Goal: Task Accomplishment & Management: Manage account settings

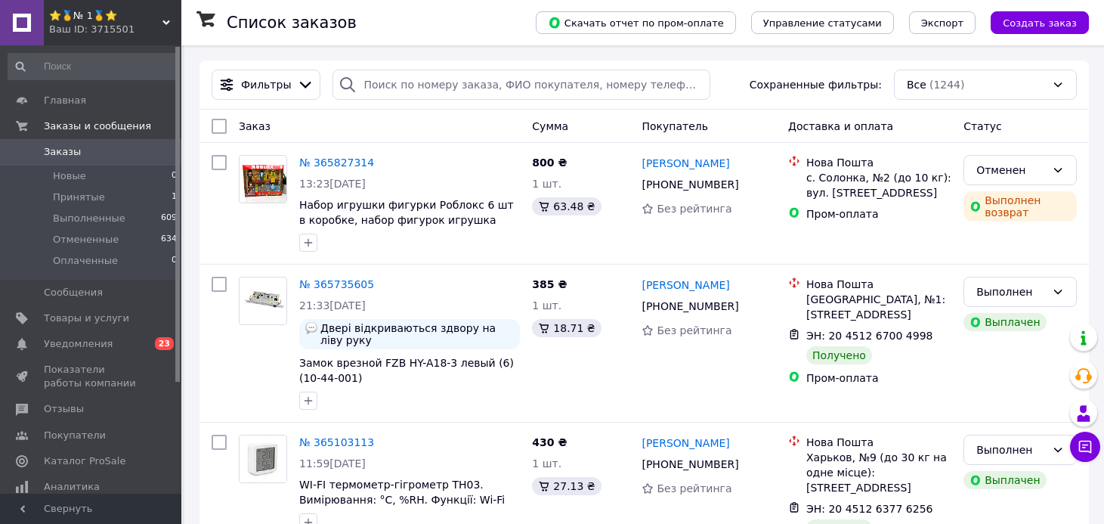
click at [111, 12] on span "⭐️🥇№ 1🥇⭐️" at bounding box center [105, 16] width 113 height 14
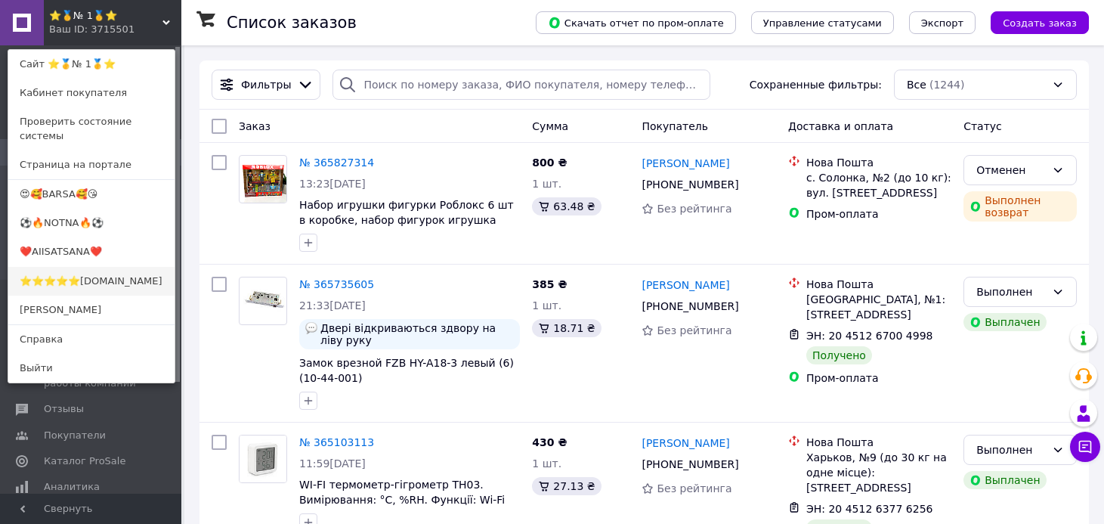
click at [116, 267] on link "⭐️⭐️⭐️⭐️⭐️[DOMAIN_NAME]" at bounding box center [91, 281] width 166 height 29
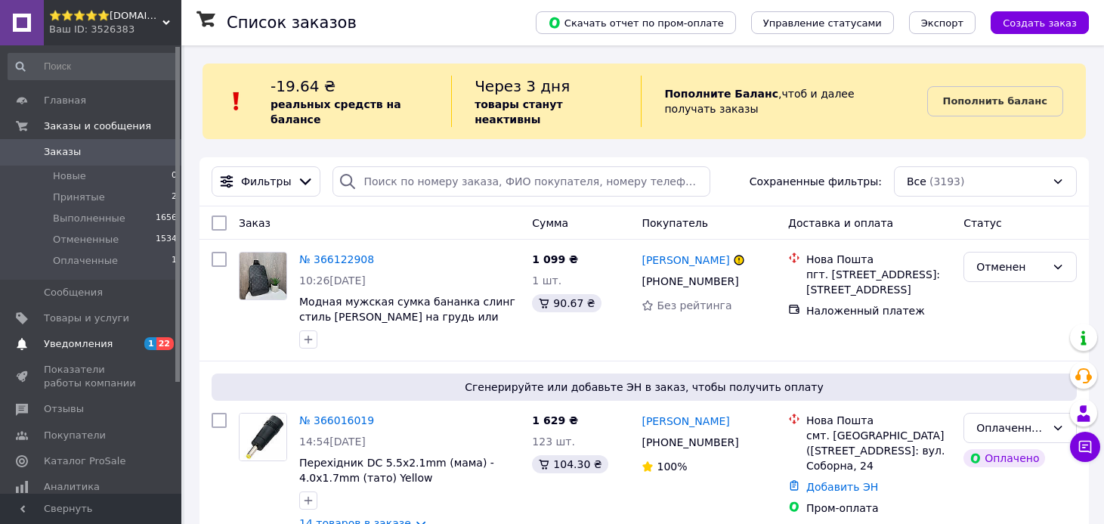
click at [88, 344] on span "Уведомления" at bounding box center [78, 344] width 69 height 14
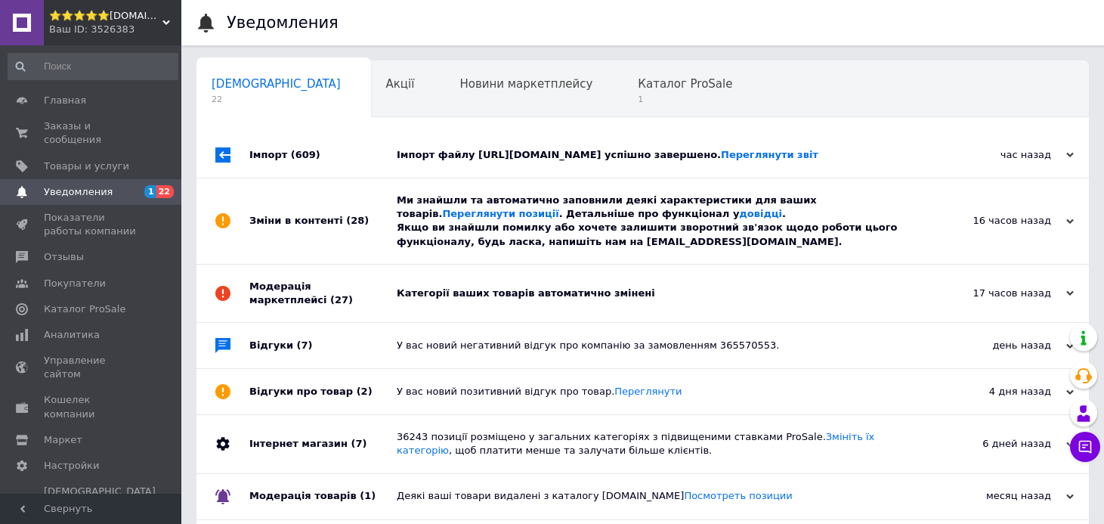
click at [366, 312] on div "Модерація маркетплейсі (27)" at bounding box center [322, 292] width 147 height 57
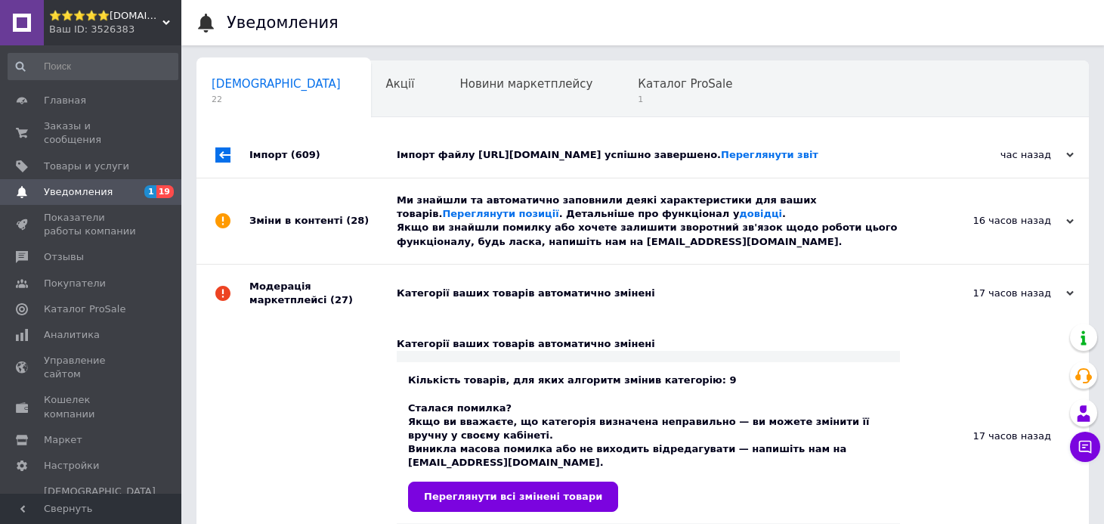
click at [364, 219] on div "Зміни в контенті (28)" at bounding box center [322, 220] width 147 height 85
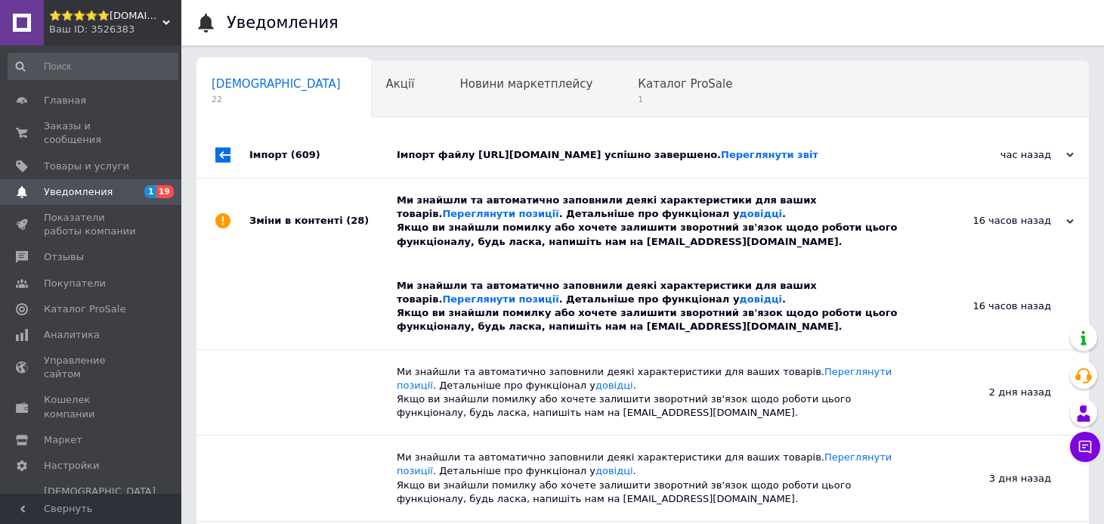
click at [370, 165] on div "Імпорт (609)" at bounding box center [322, 154] width 147 height 45
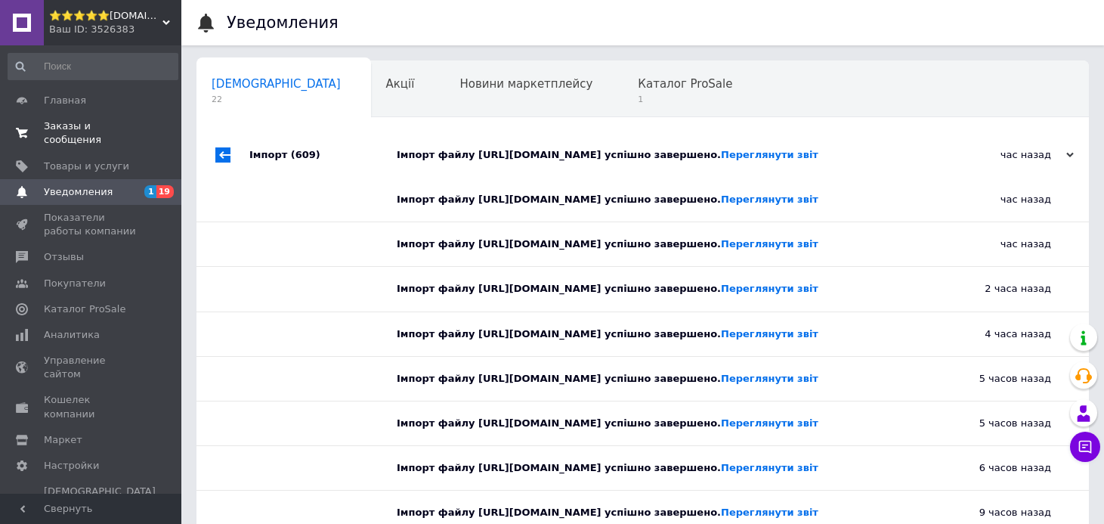
click at [56, 125] on span "Заказы и сообщения" at bounding box center [92, 132] width 96 height 27
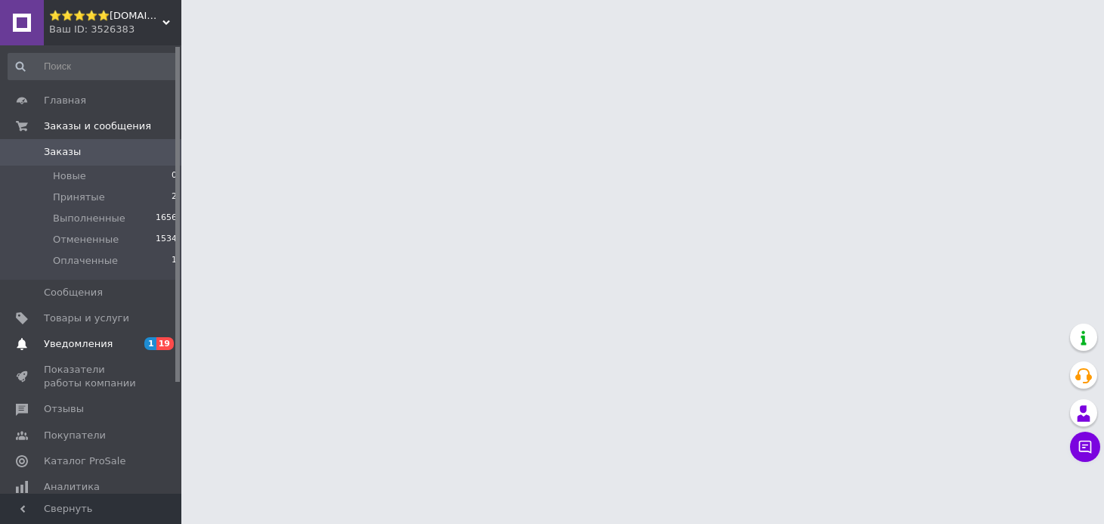
click at [64, 348] on span "Уведомления" at bounding box center [78, 344] width 69 height 14
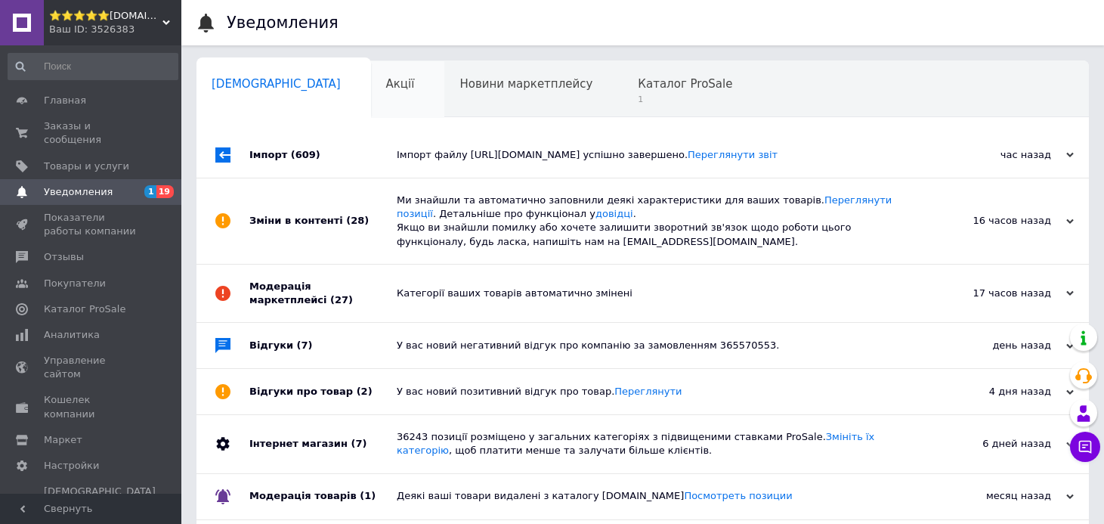
click at [371, 91] on div "Акції 0" at bounding box center [408, 89] width 74 height 57
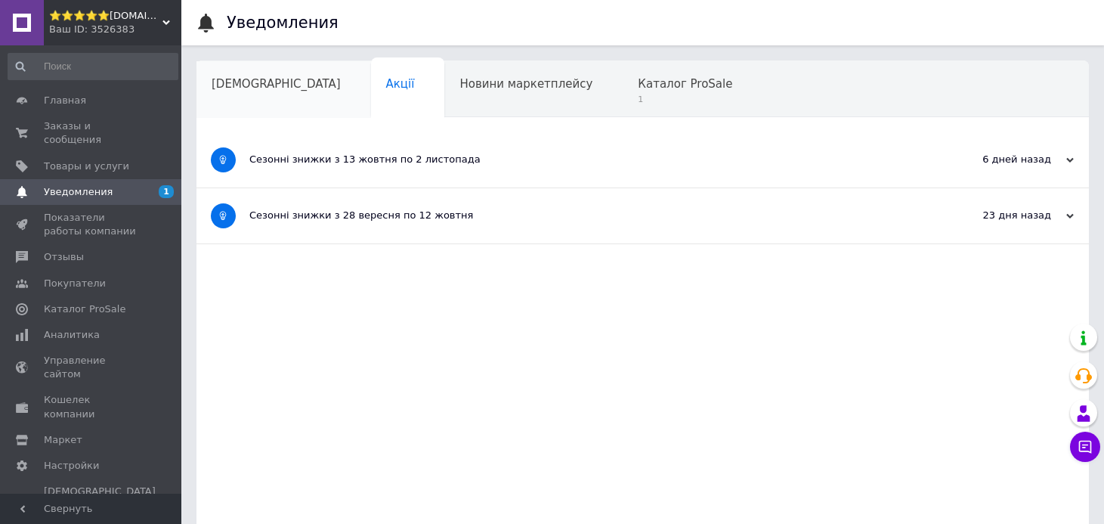
click at [268, 90] on span "[DEMOGRAPHIC_DATA]" at bounding box center [276, 84] width 129 height 14
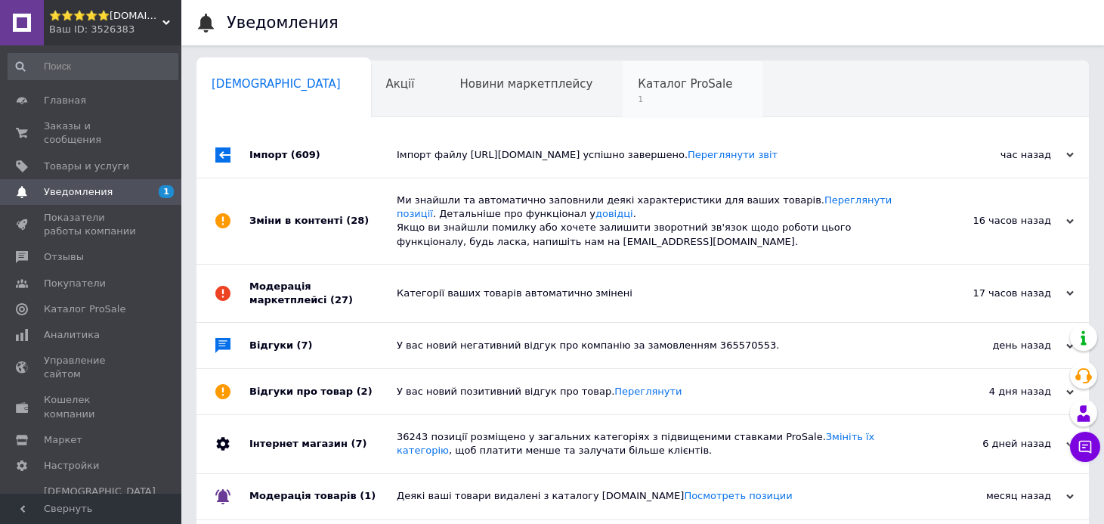
click at [623, 93] on div "Каталог ProSale 1" at bounding box center [693, 89] width 140 height 57
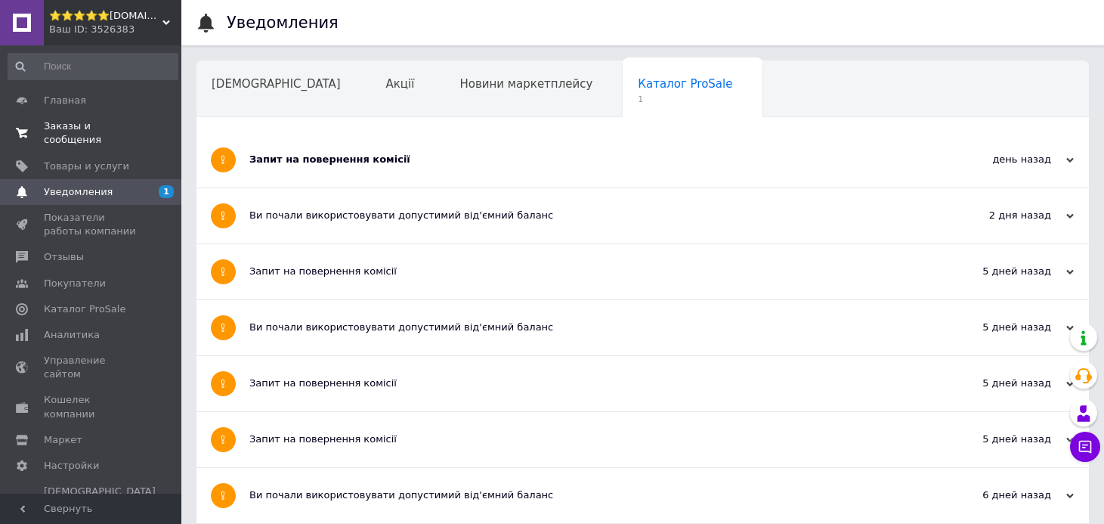
click at [77, 131] on span "Заказы и сообщения" at bounding box center [92, 132] width 96 height 27
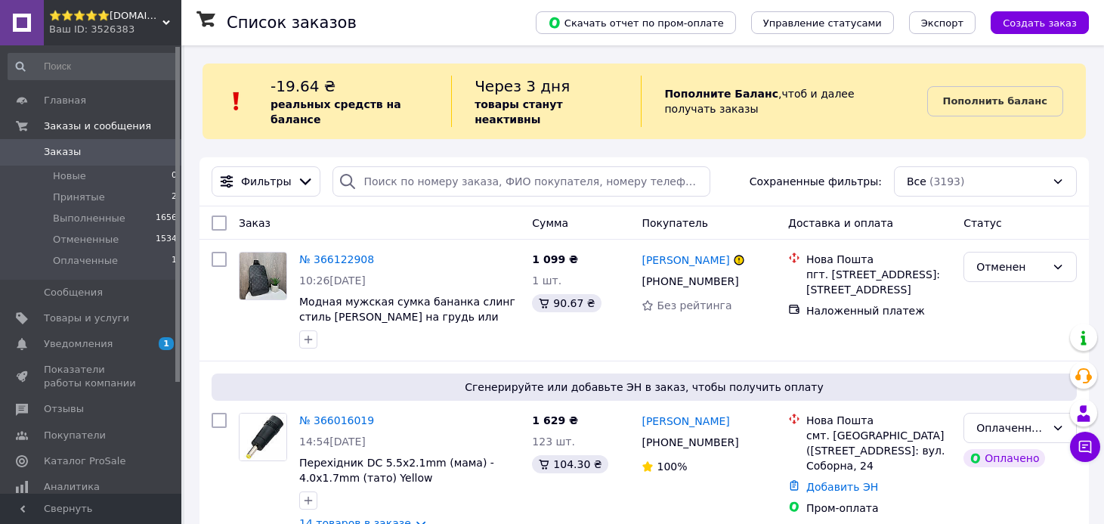
click at [108, 20] on span "⭐️⭐️⭐️⭐️⭐️[DOMAIN_NAME]" at bounding box center [105, 16] width 113 height 14
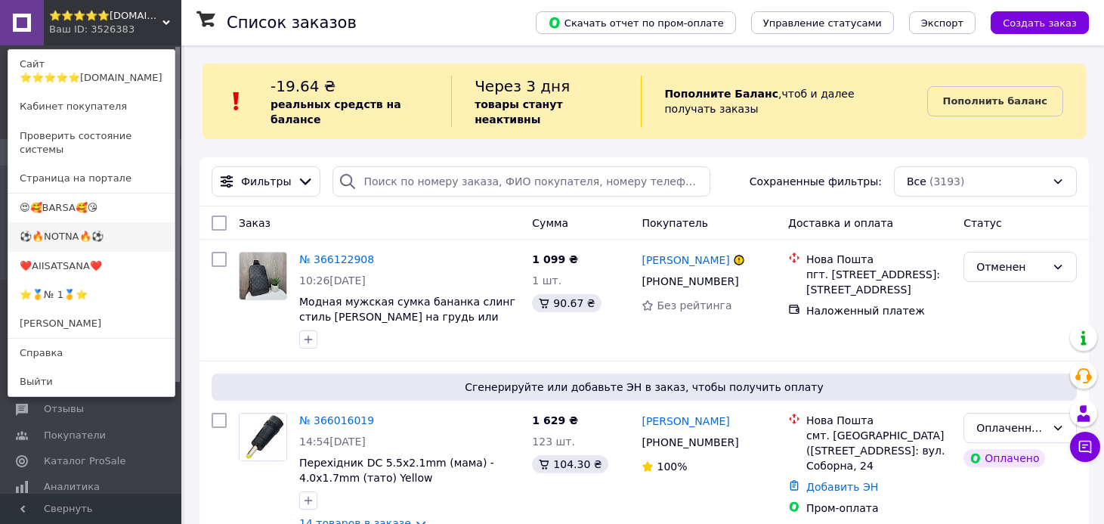
click at [112, 222] on link "⚽️🔥NOTNA🔥⚽️" at bounding box center [91, 236] width 166 height 29
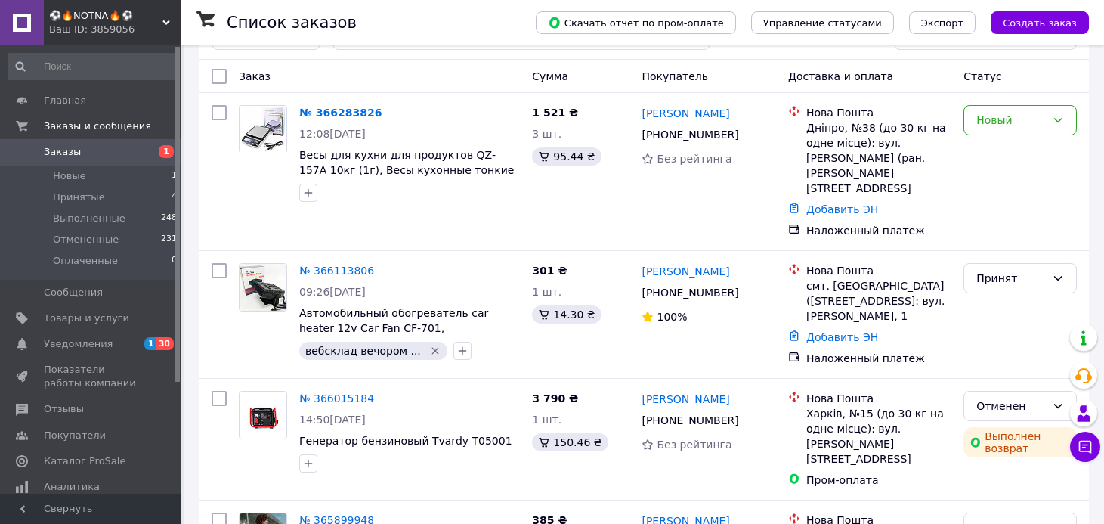
scroll to position [51, 0]
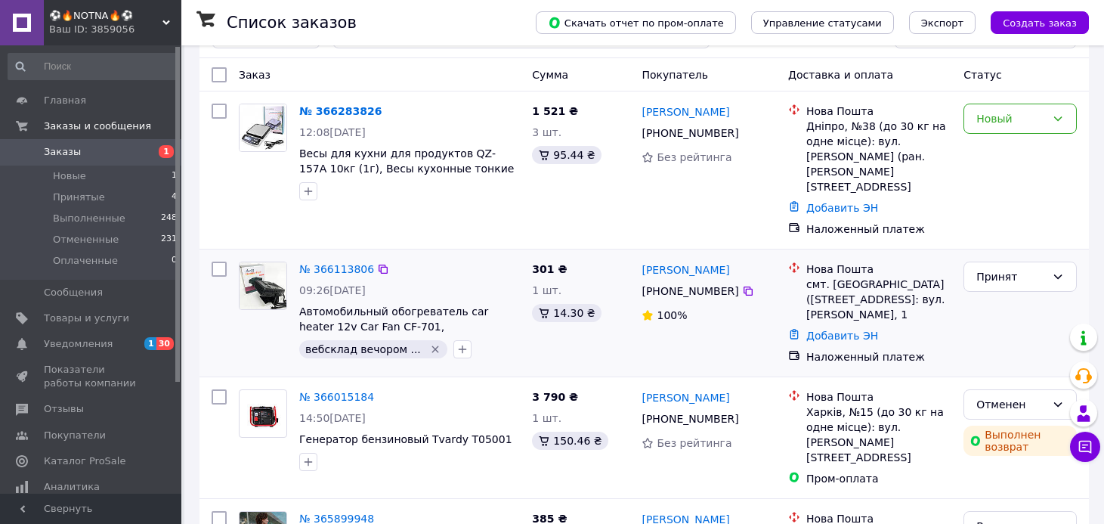
click at [287, 276] on div at bounding box center [263, 309] width 60 height 109
click at [271, 265] on img at bounding box center [263, 285] width 47 height 47
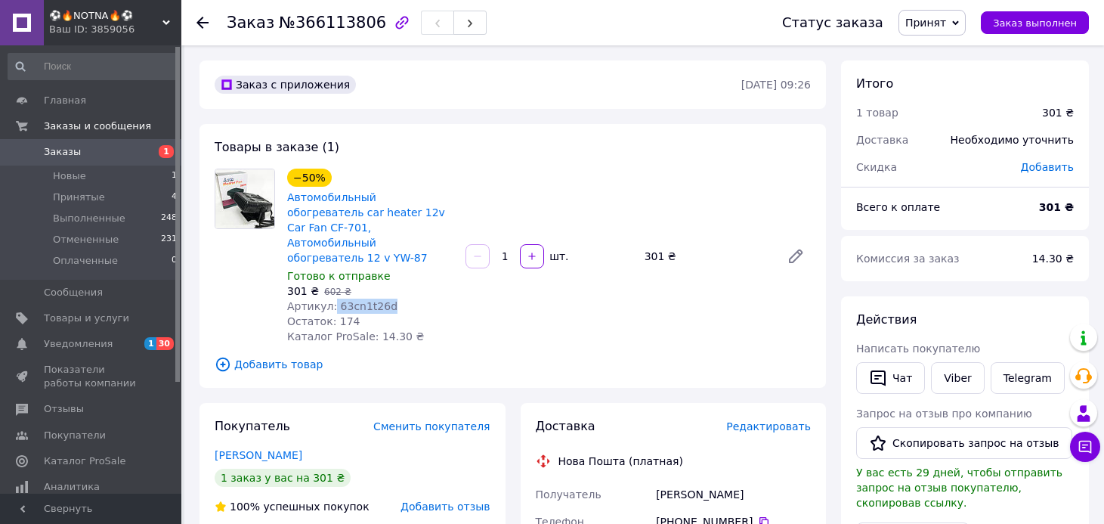
drag, startPoint x: 388, startPoint y: 288, endPoint x: 332, endPoint y: 287, distance: 55.9
click at [332, 298] on div "Артикул: 63cn1t26d" at bounding box center [370, 305] width 166 height 15
copy span "63cn1t26d"
click at [199, 17] on icon at bounding box center [202, 23] width 12 height 12
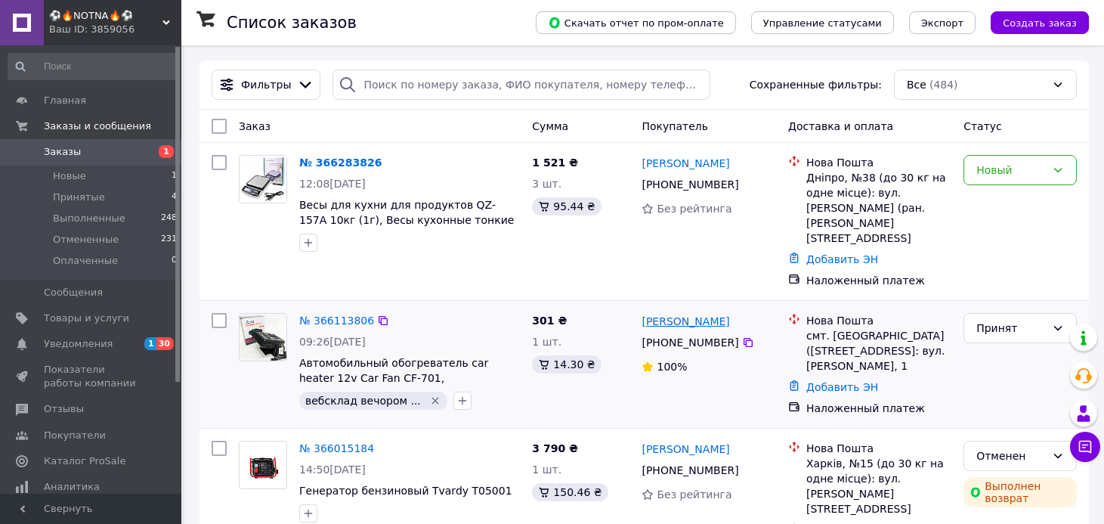
drag, startPoint x: 737, startPoint y: 302, endPoint x: 643, endPoint y: 301, distance: 93.7
click at [643, 311] on div "Роман Петришин" at bounding box center [709, 320] width 138 height 19
copy link "Роман Петришин"
click at [746, 336] on icon at bounding box center [748, 342] width 12 height 12
click at [744, 338] on icon at bounding box center [748, 342] width 9 height 9
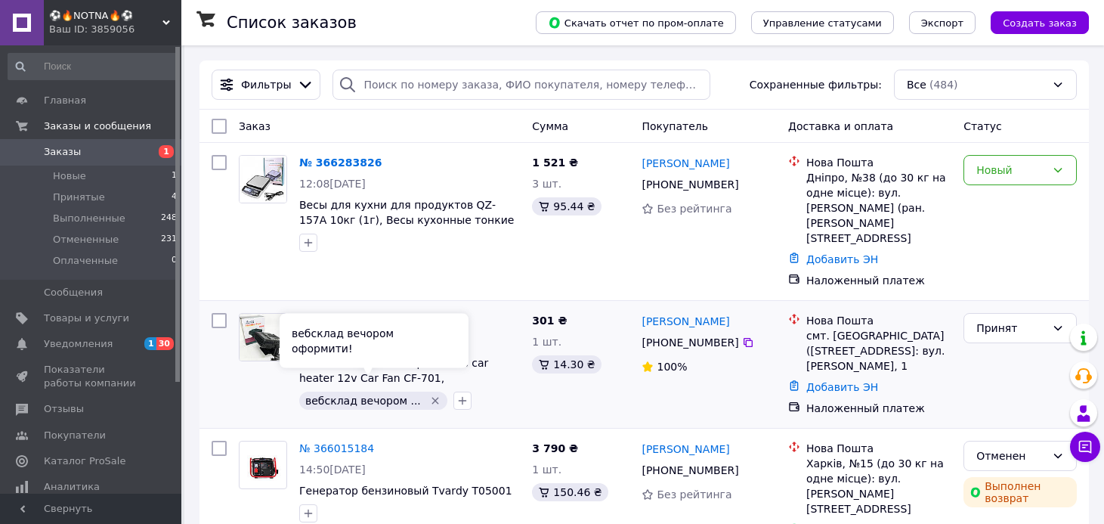
click at [429, 394] on icon "Удалить метку" at bounding box center [435, 400] width 12 height 12
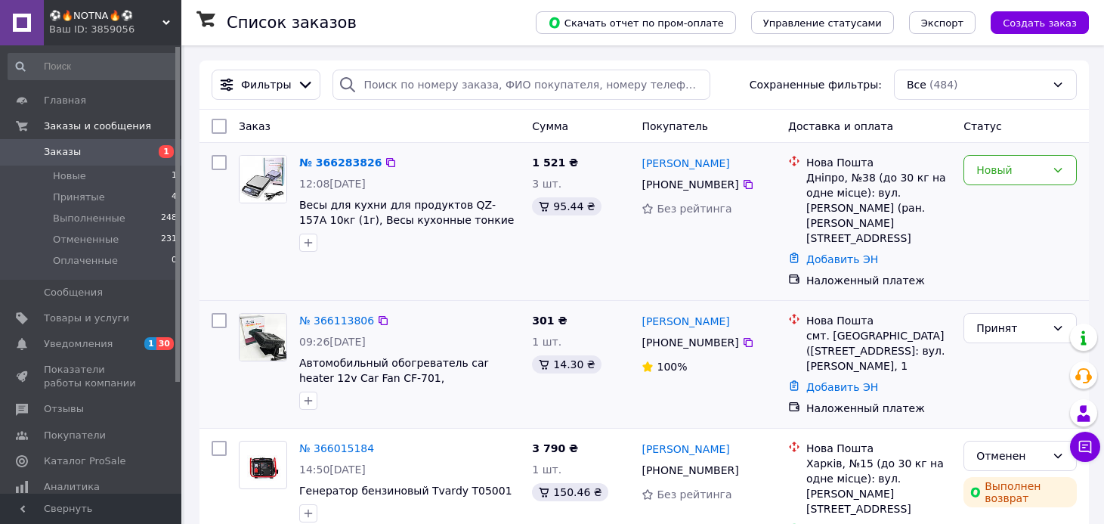
click at [264, 184] on img at bounding box center [263, 179] width 47 height 47
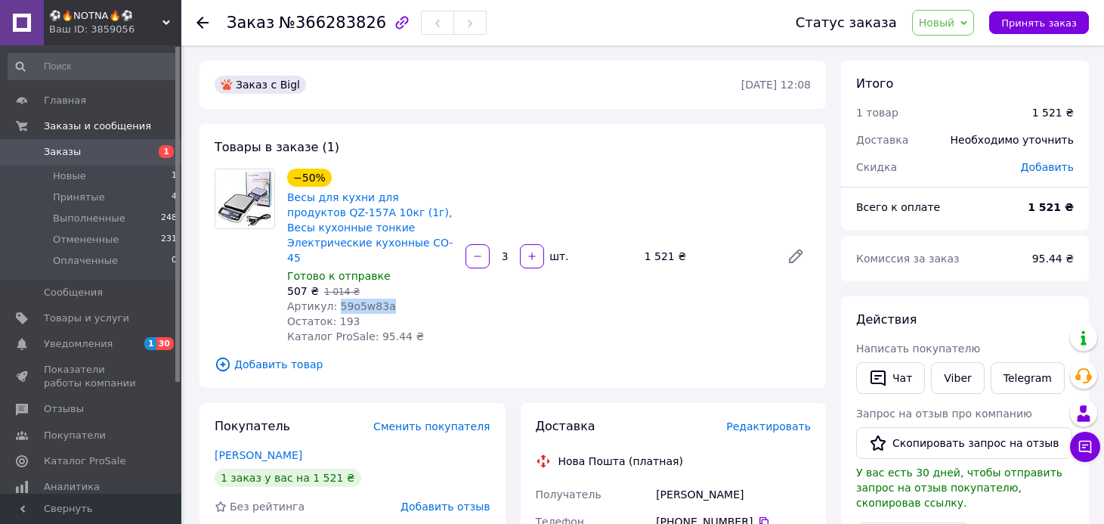
drag, startPoint x: 388, startPoint y: 303, endPoint x: 335, endPoint y: 301, distance: 53.7
click at [335, 301] on div "Артикул: 59o5w83a" at bounding box center [370, 305] width 166 height 15
copy span "59o5w83a"
click at [88, 348] on span "Уведомления" at bounding box center [78, 344] width 69 height 14
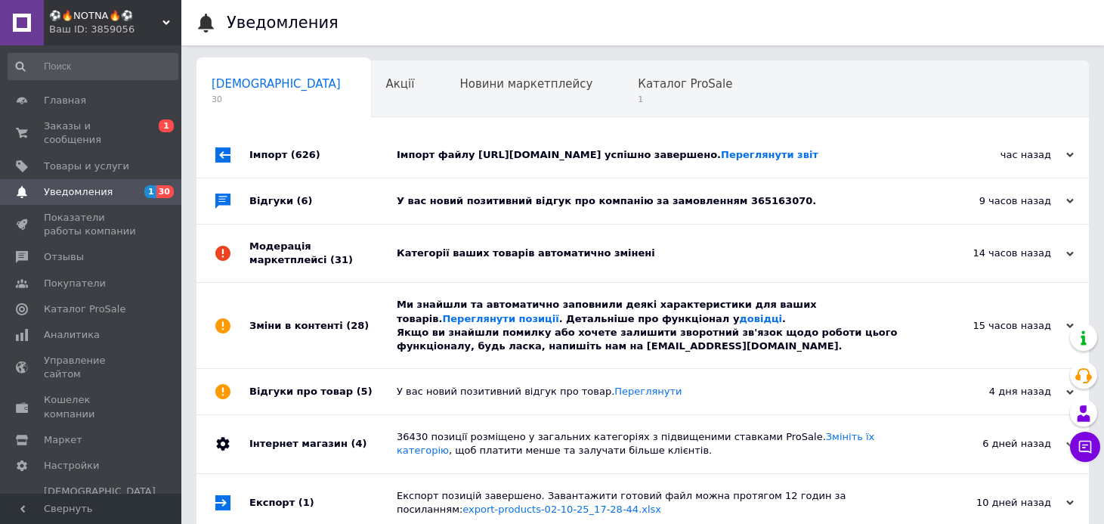
click at [358, 321] on div "Зміни в контенті (28)" at bounding box center [322, 325] width 147 height 85
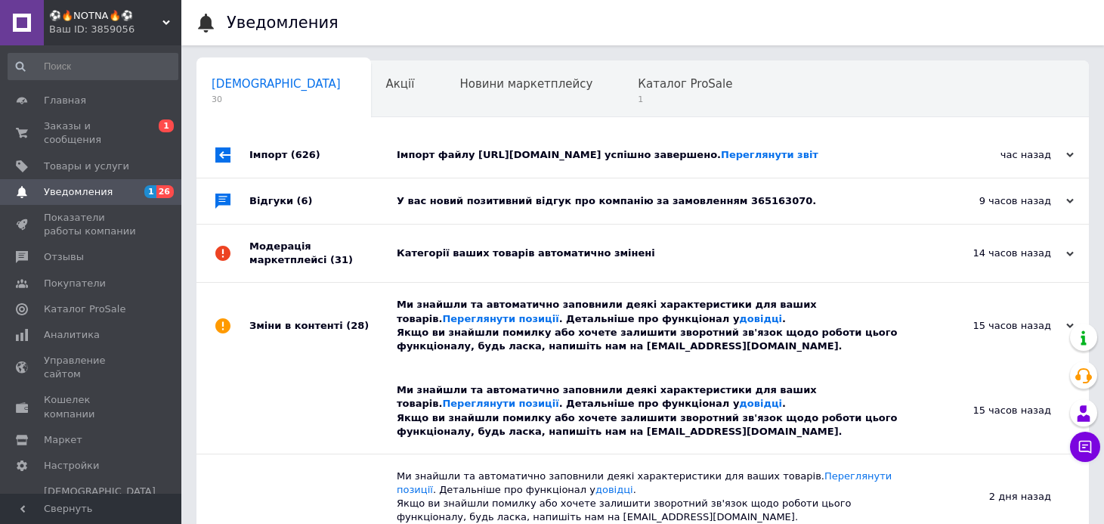
click at [373, 236] on div "Модерація маркетплейсі (31)" at bounding box center [322, 252] width 147 height 57
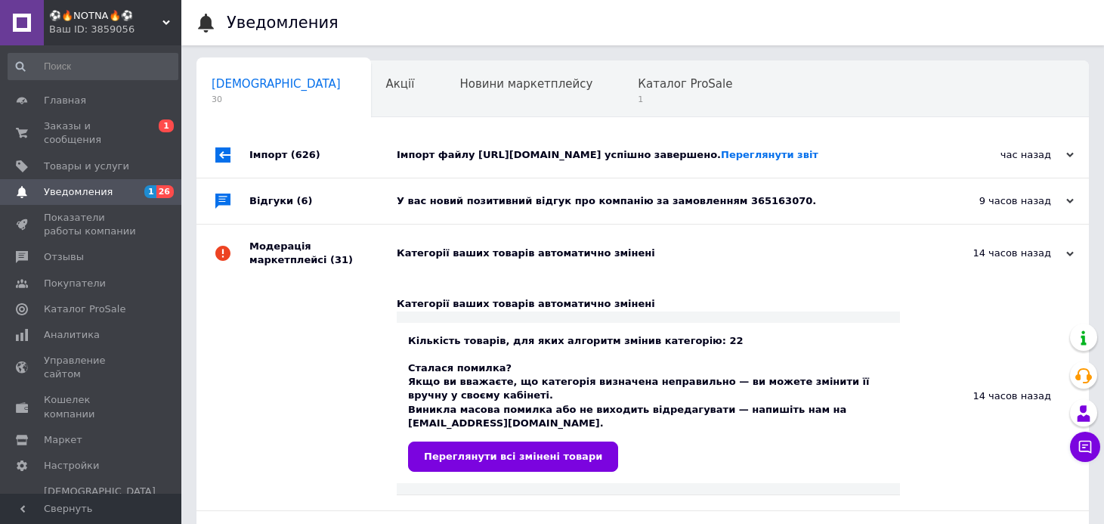
click at [372, 200] on div "Відгуки (6)" at bounding box center [322, 200] width 147 height 45
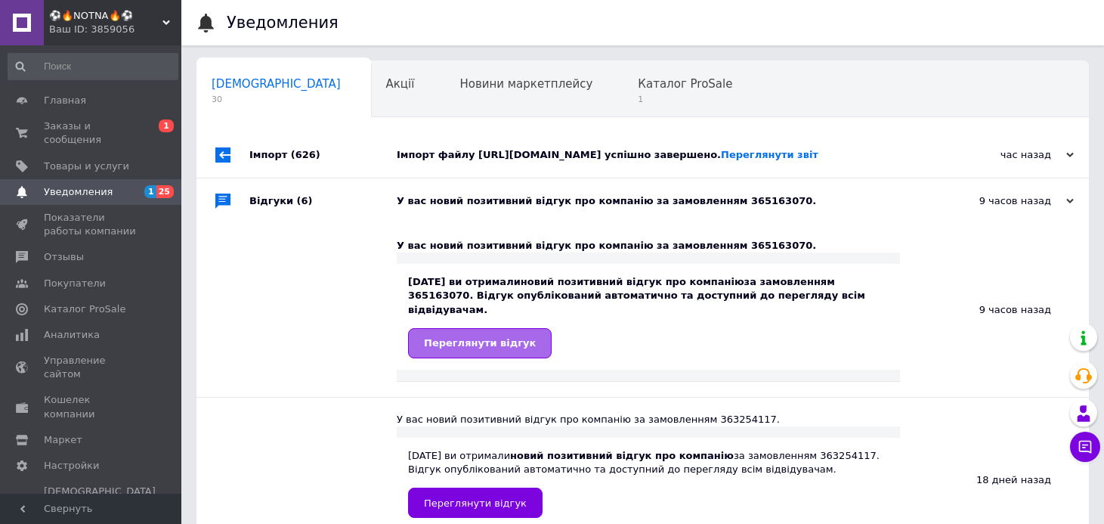
click at [490, 337] on span "Переглянути відгук" at bounding box center [480, 342] width 112 height 11
click at [352, 158] on div "Імпорт (626)" at bounding box center [322, 154] width 147 height 45
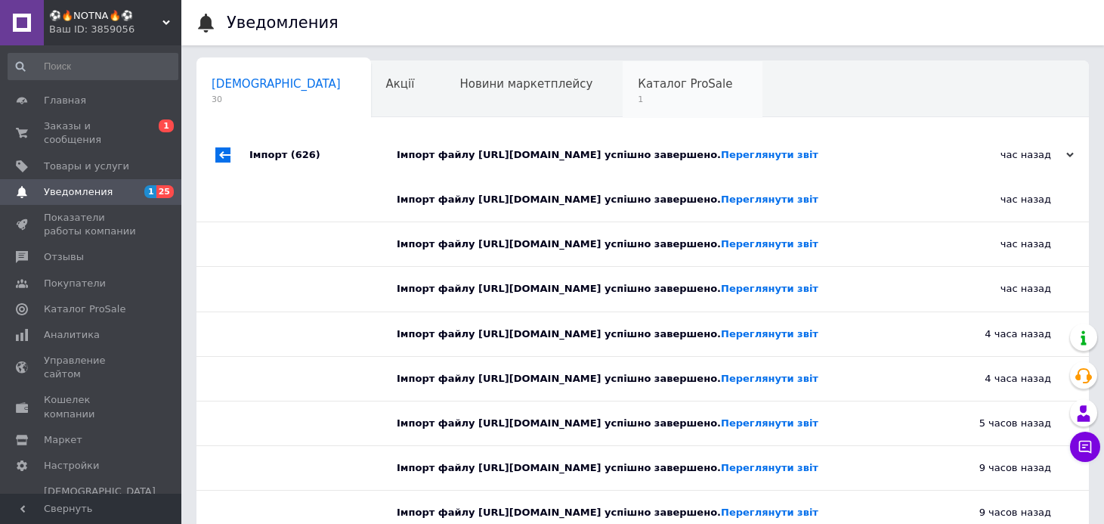
click at [638, 88] on span "Каталог ProSale" at bounding box center [685, 84] width 94 height 14
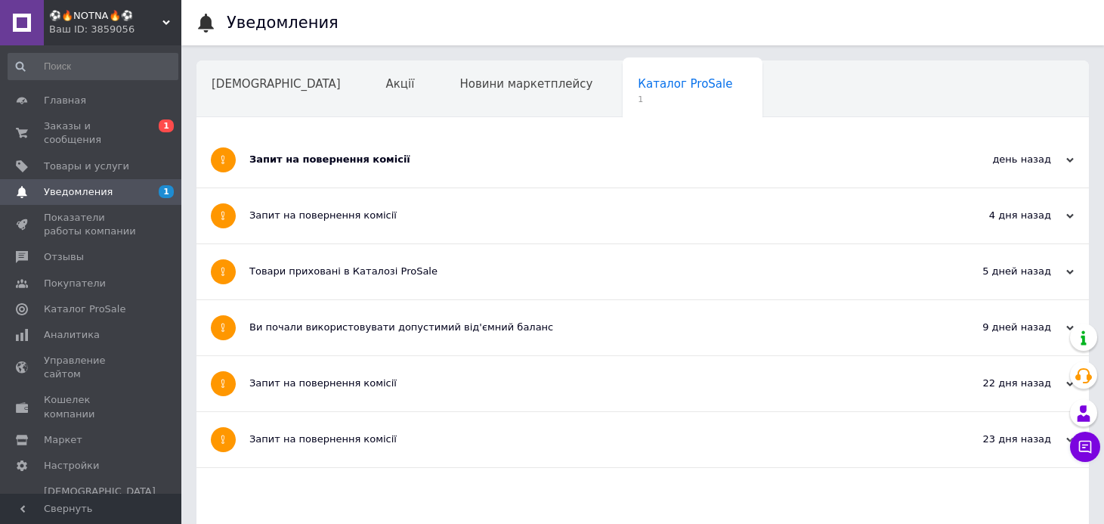
click at [339, 153] on div "Запит на повернення комісії" at bounding box center [585, 160] width 673 height 14
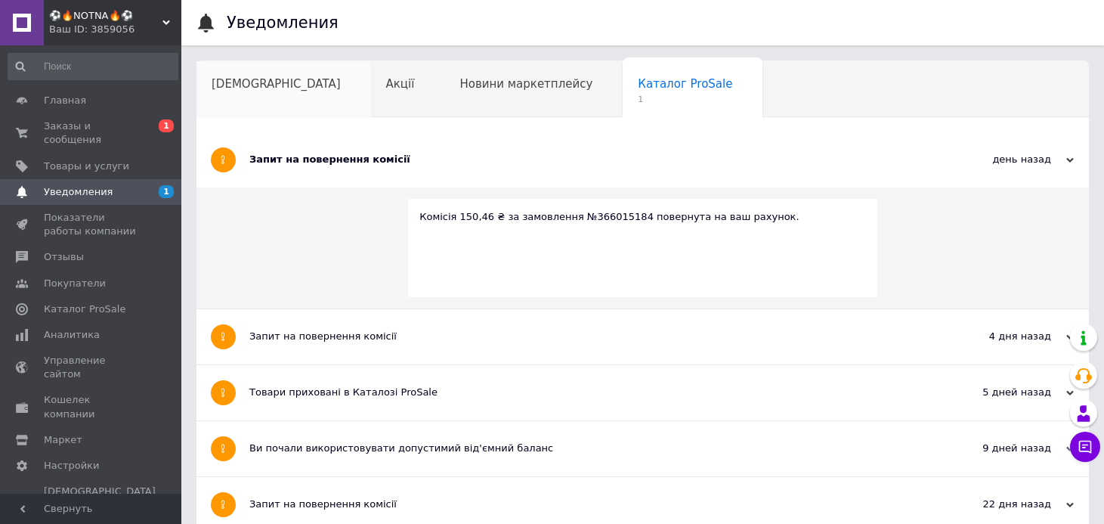
click at [274, 93] on div "Сповіщення" at bounding box center [283, 89] width 175 height 57
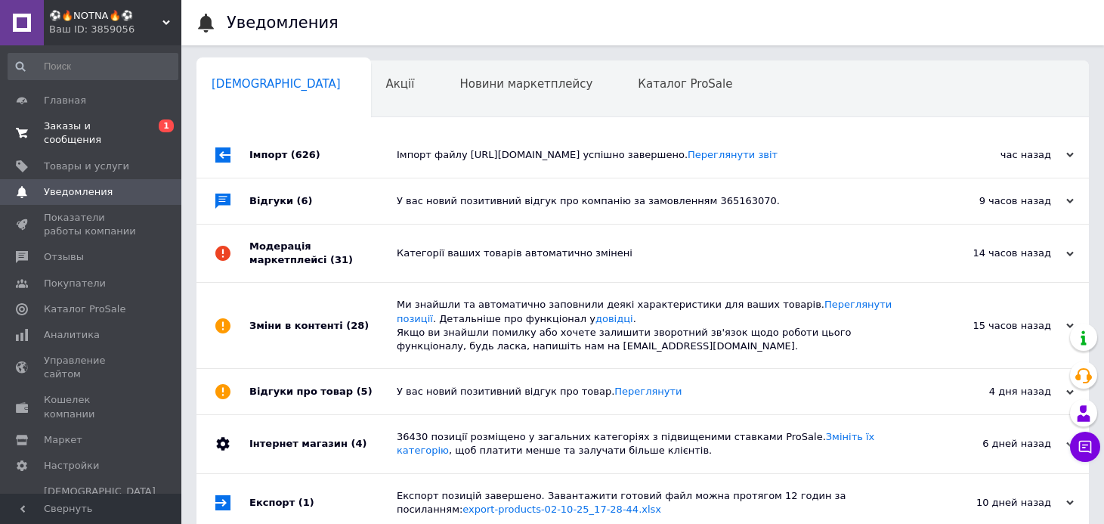
click at [107, 124] on span "Заказы и сообщения" at bounding box center [92, 132] width 96 height 27
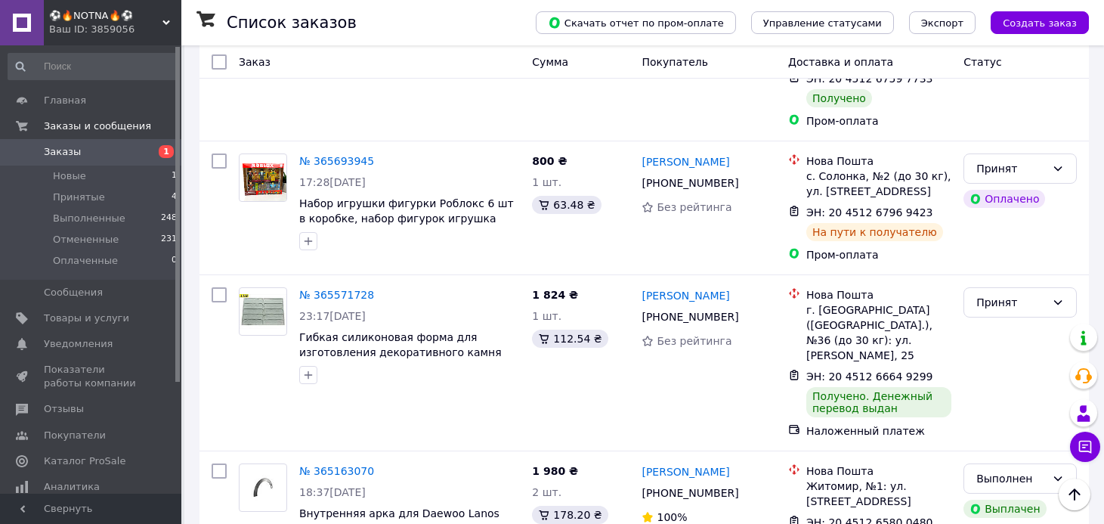
scroll to position [598, 0]
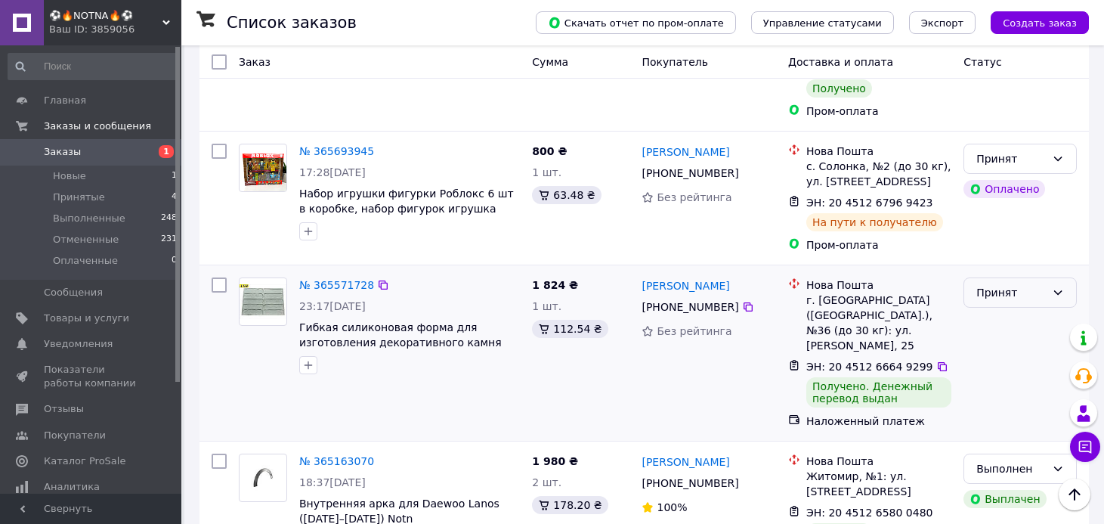
click at [994, 284] on div "Принят" at bounding box center [1011, 292] width 70 height 17
click at [991, 282] on li "Выполнен" at bounding box center [1020, 280] width 112 height 27
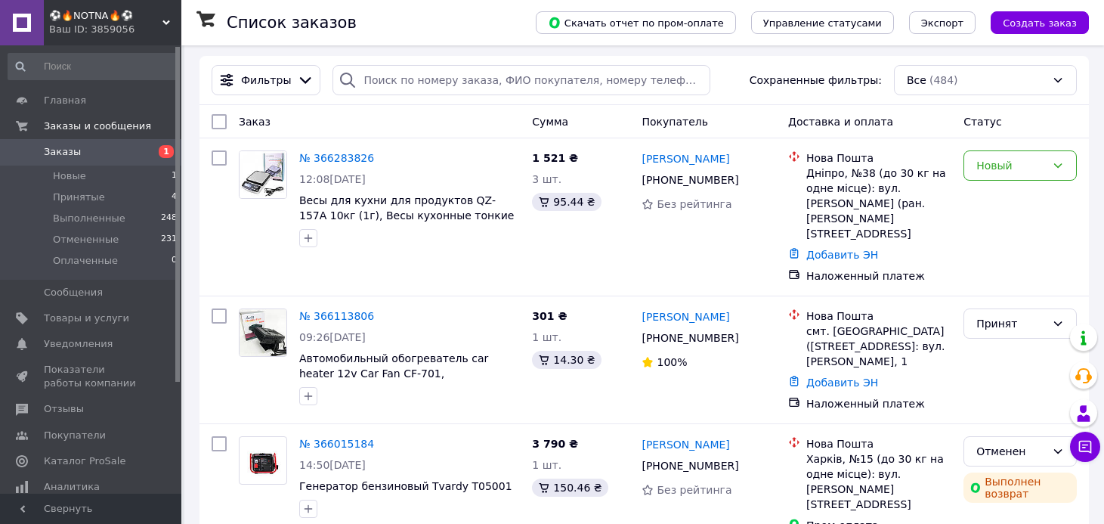
scroll to position [0, 0]
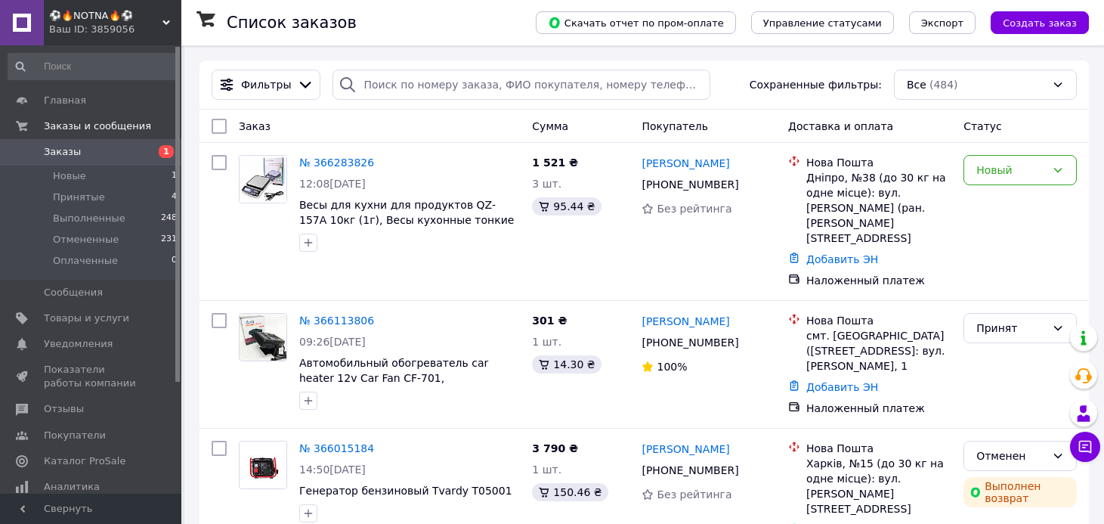
click at [79, 26] on div "Ваш ID: 3859056" at bounding box center [115, 30] width 132 height 14
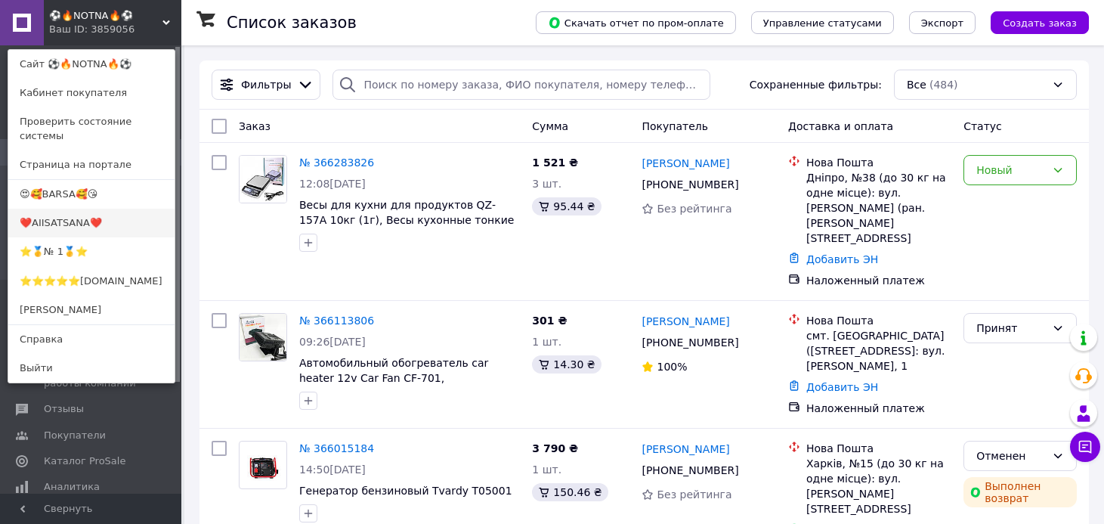
click at [116, 209] on link "❤️AIISATSANA❤️" at bounding box center [91, 223] width 166 height 29
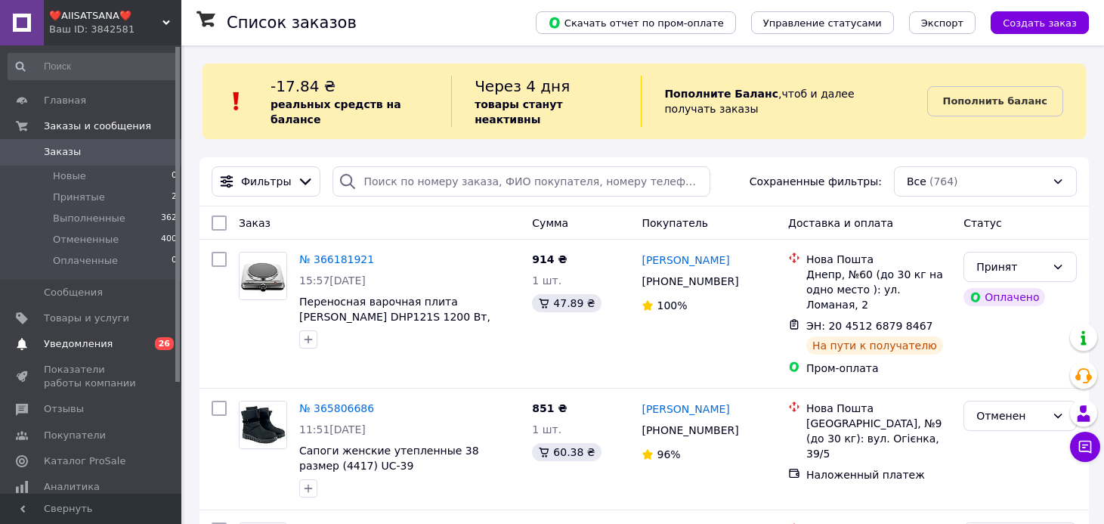
click at [84, 345] on span "Уведомления" at bounding box center [78, 344] width 69 height 14
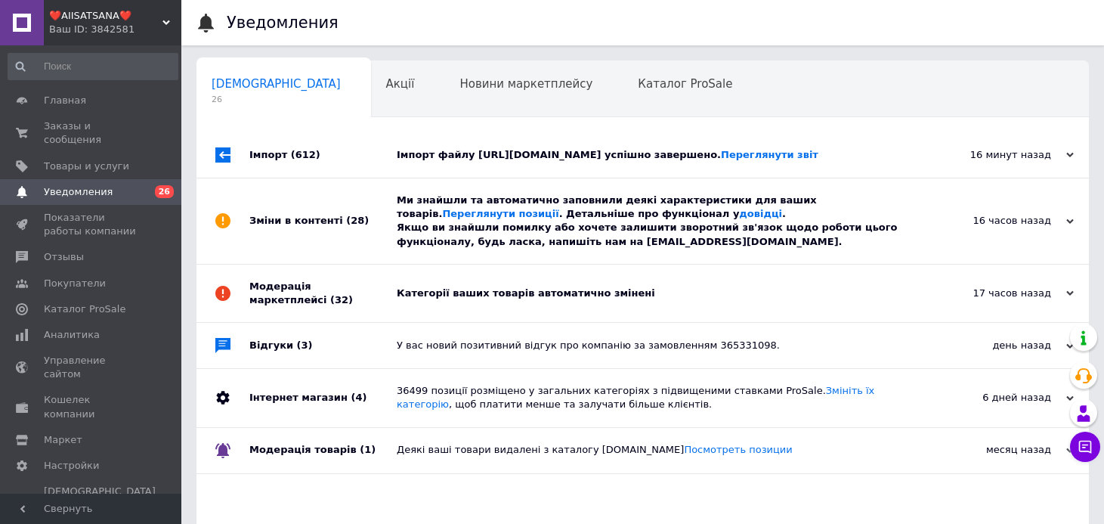
click at [385, 304] on div "Модерація маркетплейсі (32)" at bounding box center [322, 292] width 147 height 57
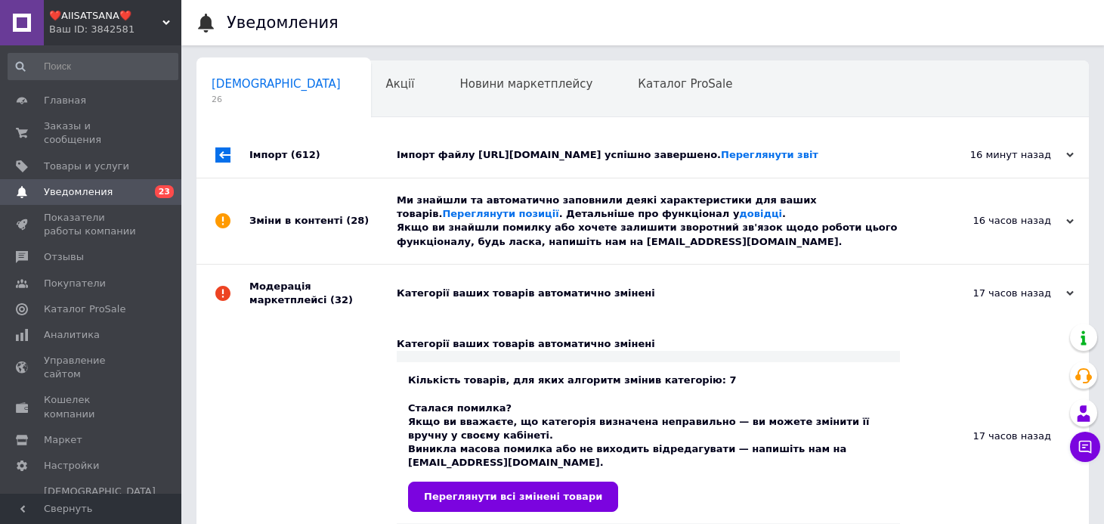
click at [379, 234] on div "Зміни в контенті (28)" at bounding box center [322, 220] width 147 height 85
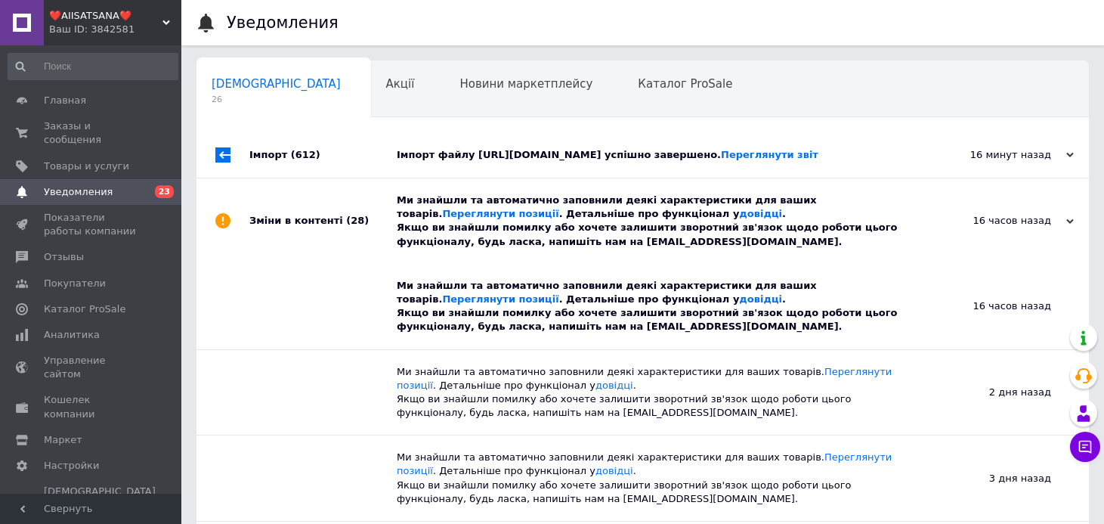
click at [359, 159] on div "Імпорт (612)" at bounding box center [322, 154] width 147 height 45
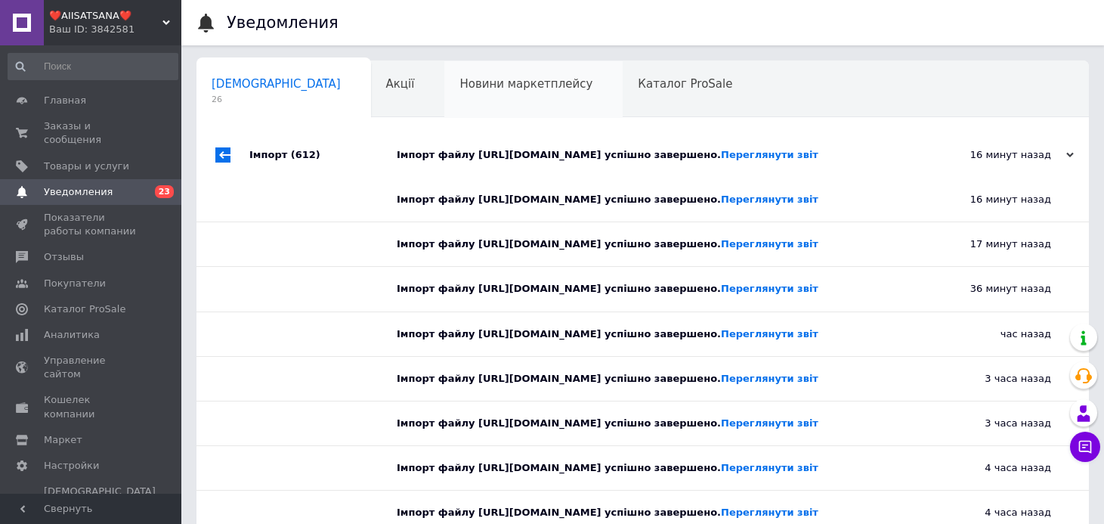
click at [459, 83] on span "Новини маркетплейсу" at bounding box center [525, 84] width 133 height 14
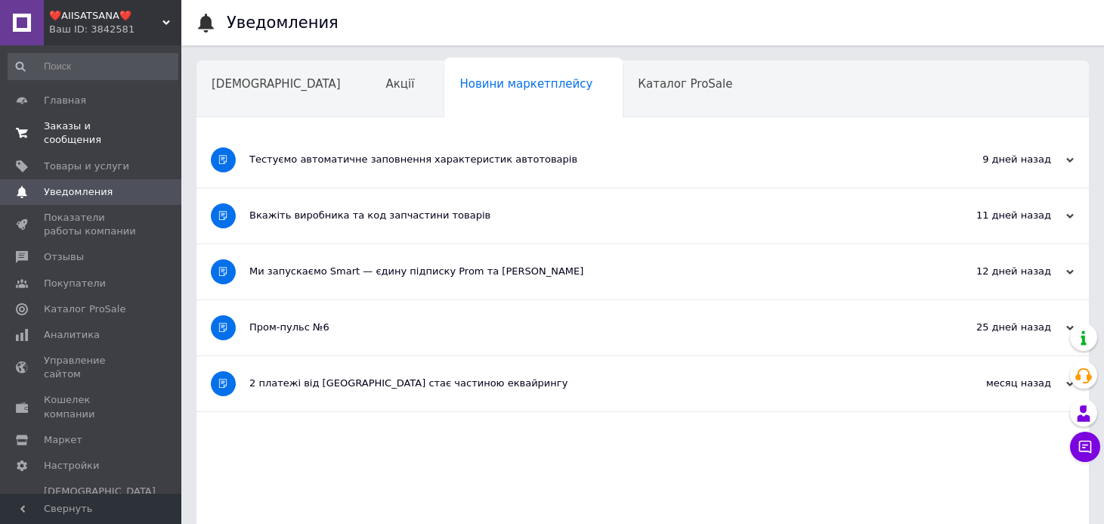
click at [90, 132] on span "Заказы и сообщения" at bounding box center [92, 132] width 96 height 27
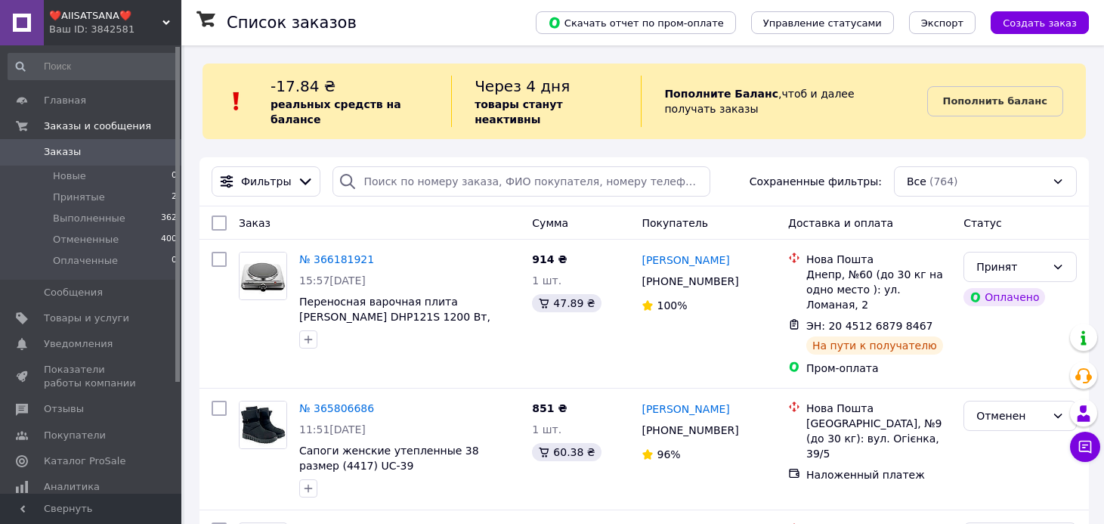
click at [130, 23] on div "Ваш ID: 3842581" at bounding box center [115, 30] width 132 height 14
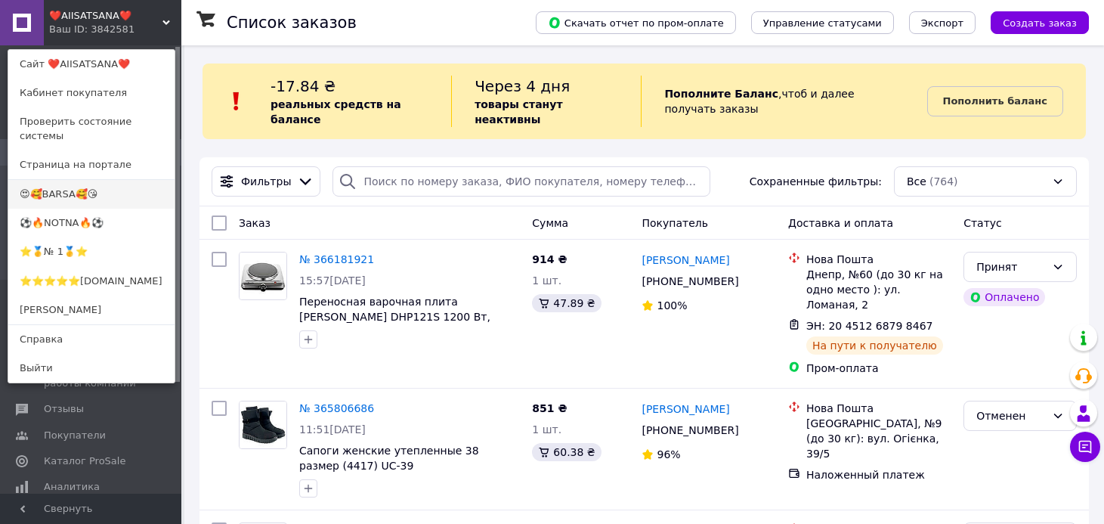
click at [93, 180] on link "😍🥰BARSA🥰😘" at bounding box center [91, 194] width 166 height 29
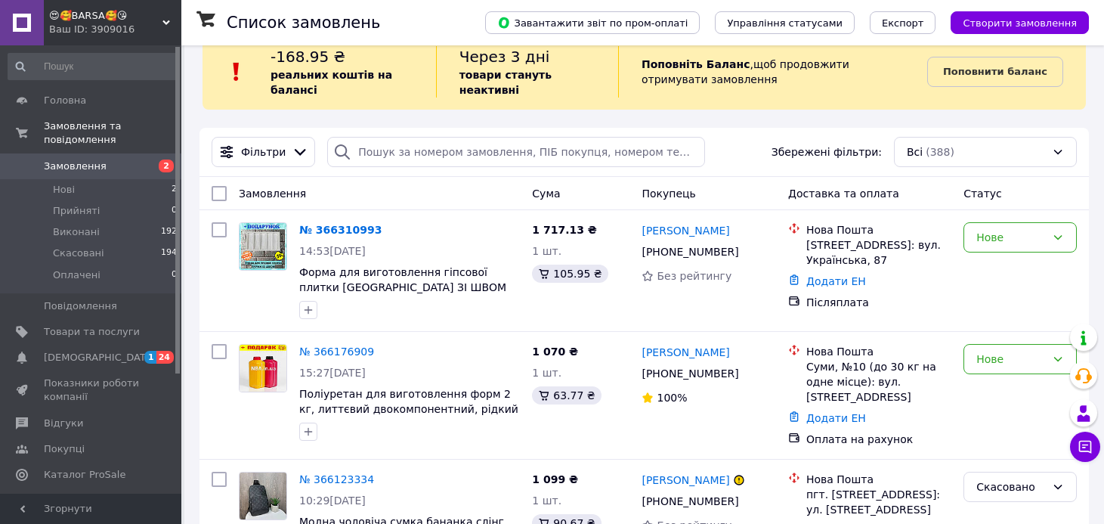
scroll to position [30, 0]
click at [750, 249] on icon at bounding box center [748, 250] width 9 height 9
click at [745, 370] on icon at bounding box center [748, 372] width 12 height 12
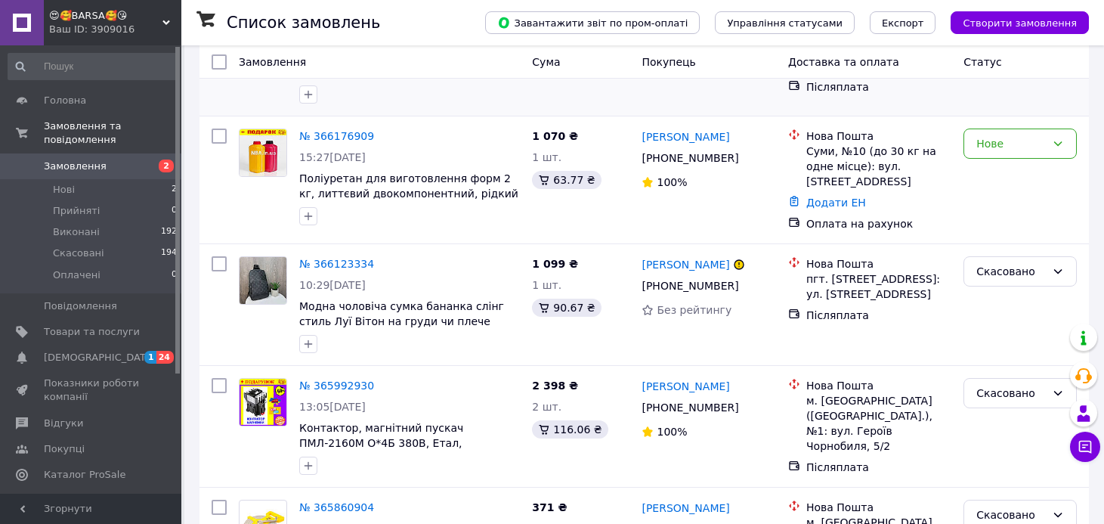
scroll to position [302, 0]
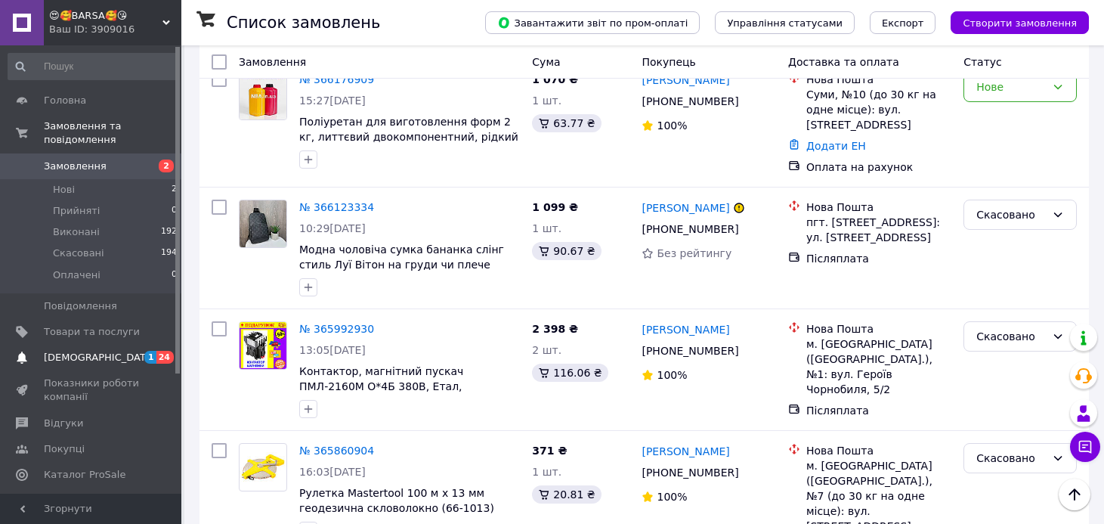
click at [88, 356] on span "[DEMOGRAPHIC_DATA]" at bounding box center [100, 358] width 112 height 14
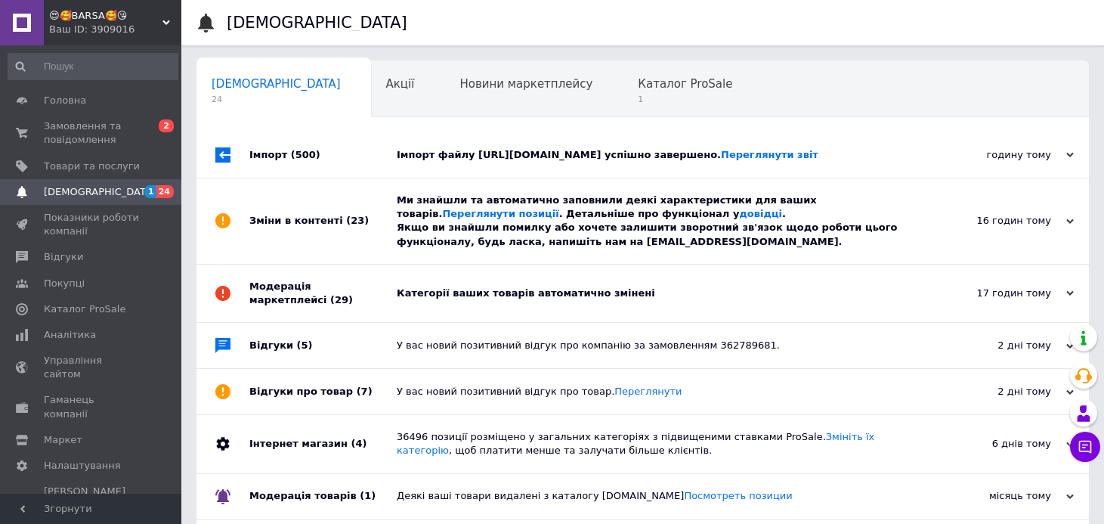
click at [382, 298] on div "Модерація маркетплейсі (29)" at bounding box center [322, 292] width 147 height 57
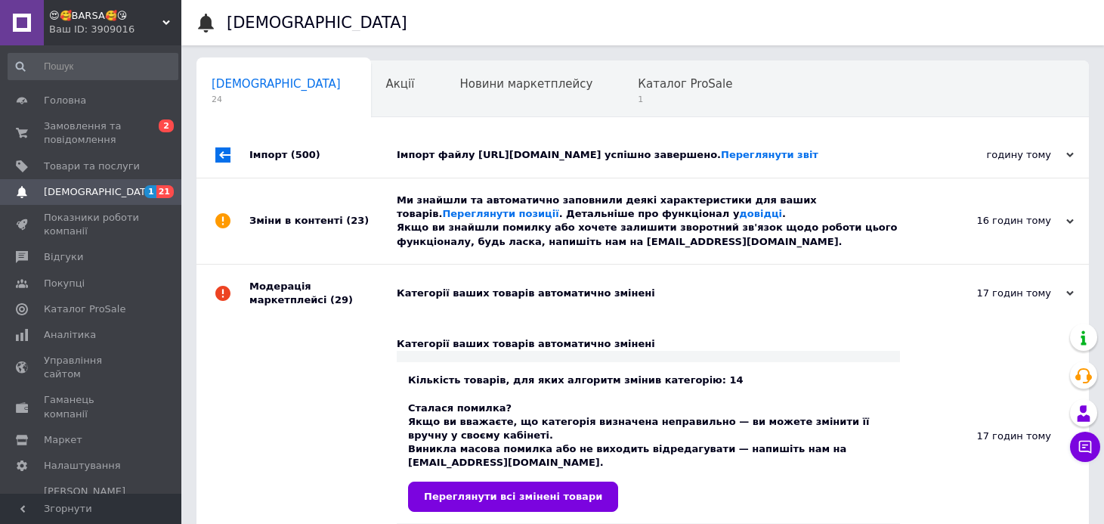
click at [370, 236] on div "Зміни в контенті (23)" at bounding box center [322, 220] width 147 height 85
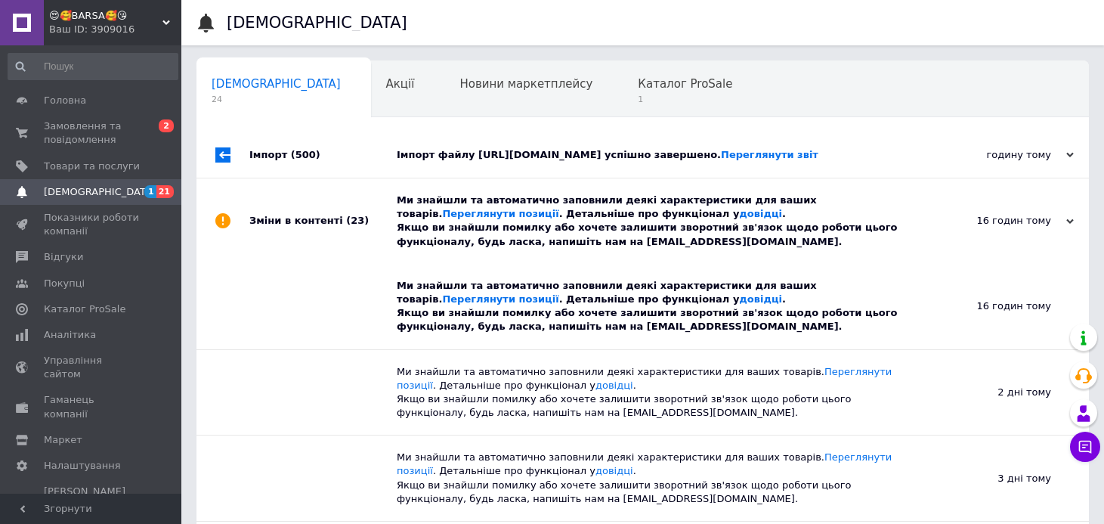
click at [375, 168] on div "Імпорт (500)" at bounding box center [322, 154] width 147 height 45
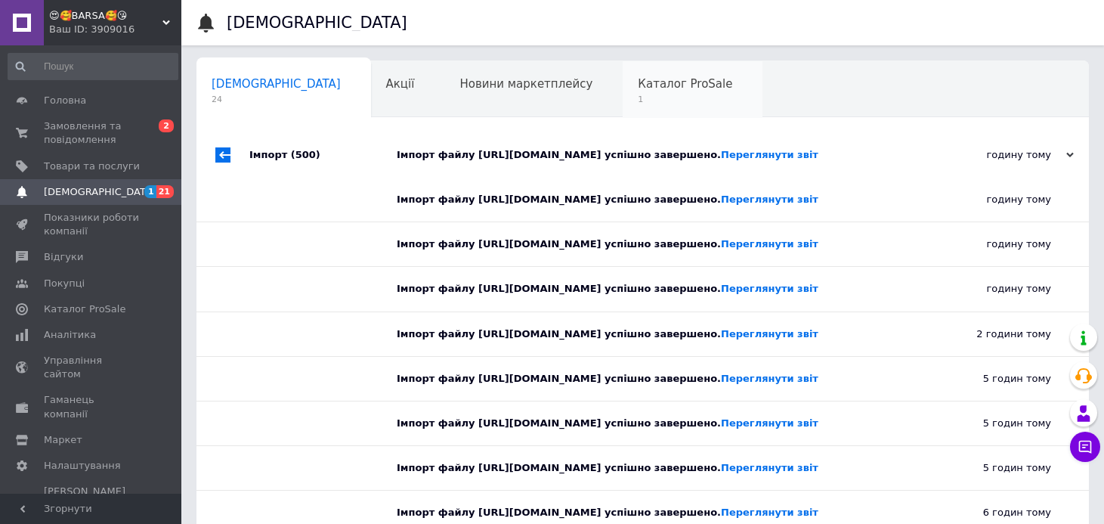
click at [623, 93] on div "Каталог ProSale 1" at bounding box center [693, 89] width 140 height 57
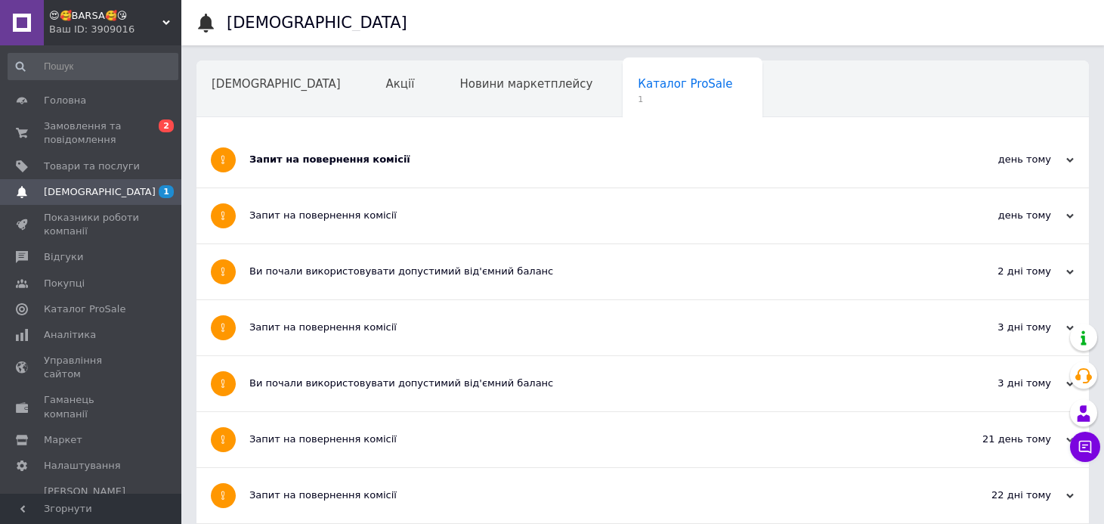
click at [376, 160] on div "Запит на повернення комісії" at bounding box center [585, 160] width 673 height 14
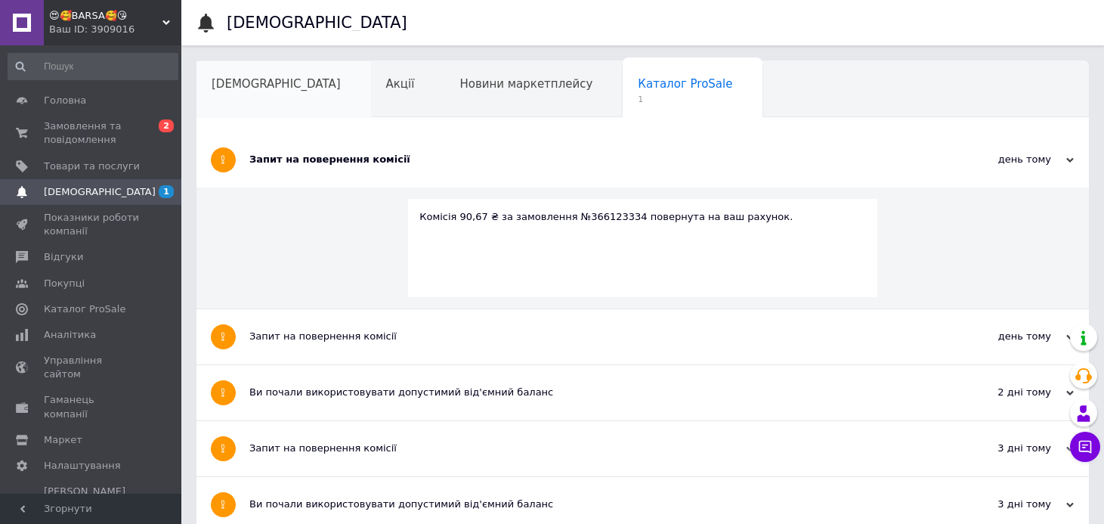
click at [240, 71] on div "Сповіщення" at bounding box center [283, 89] width 175 height 57
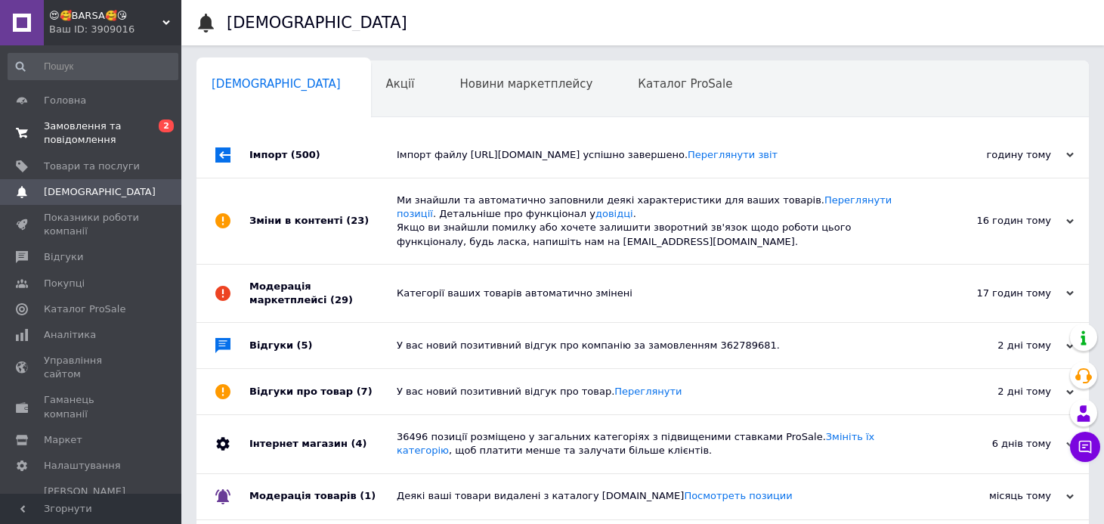
click at [101, 120] on span "Замовлення та повідомлення" at bounding box center [92, 132] width 96 height 27
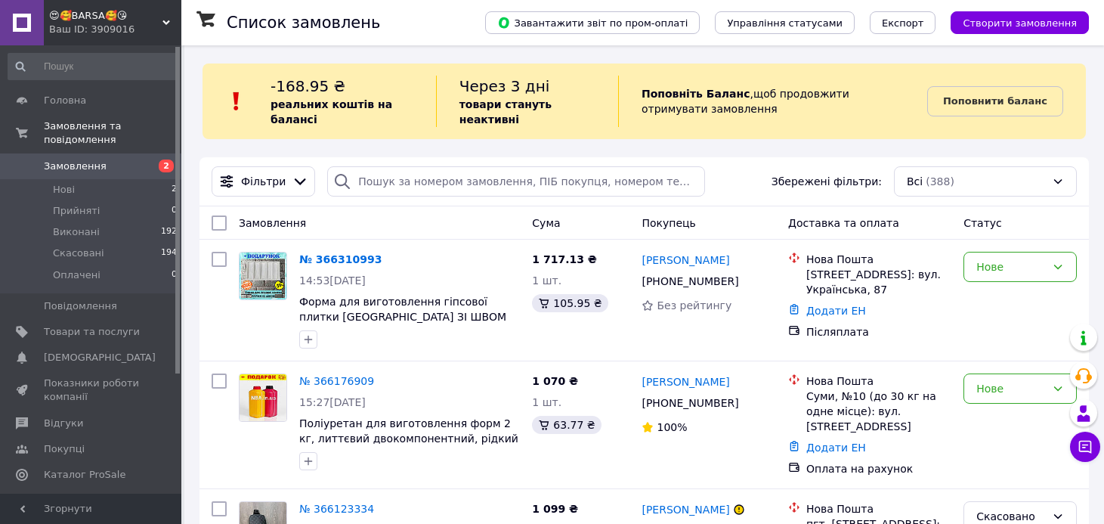
click at [104, 17] on span "😍🥰BARSA🥰😘" at bounding box center [105, 16] width 113 height 14
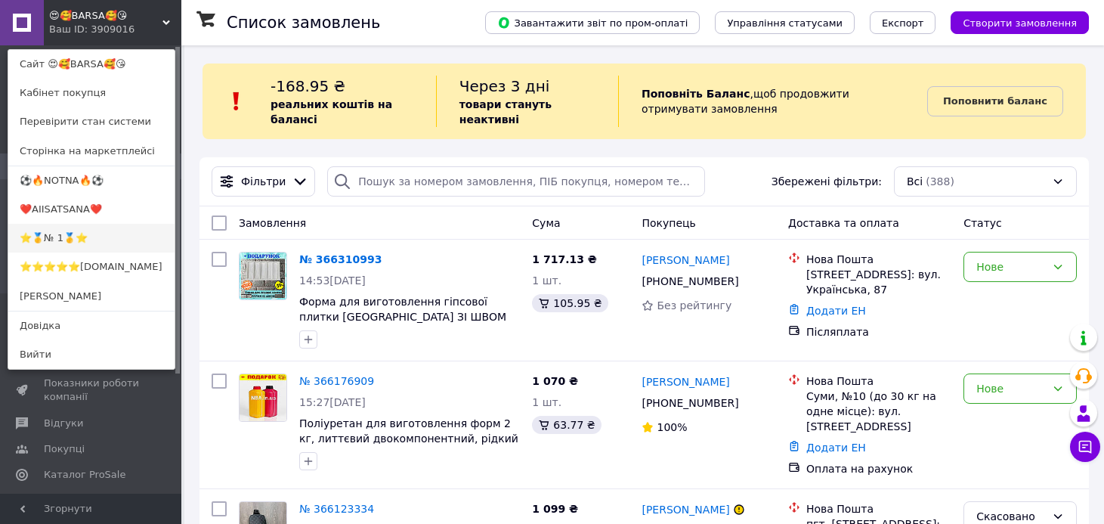
click at [80, 236] on link "⭐️🥇№ 1🥇⭐️" at bounding box center [91, 238] width 166 height 29
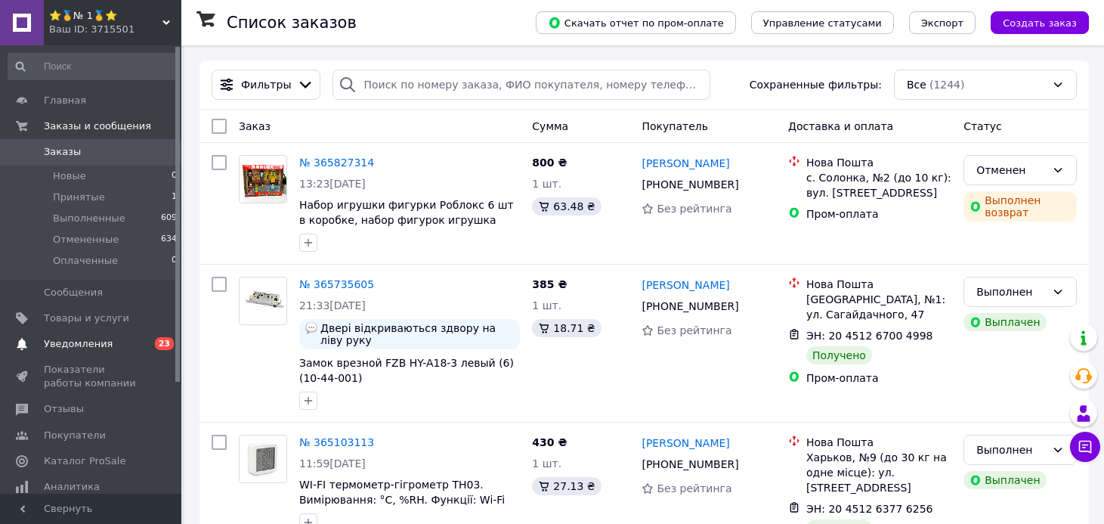
click at [66, 339] on span "Уведомления" at bounding box center [78, 344] width 69 height 14
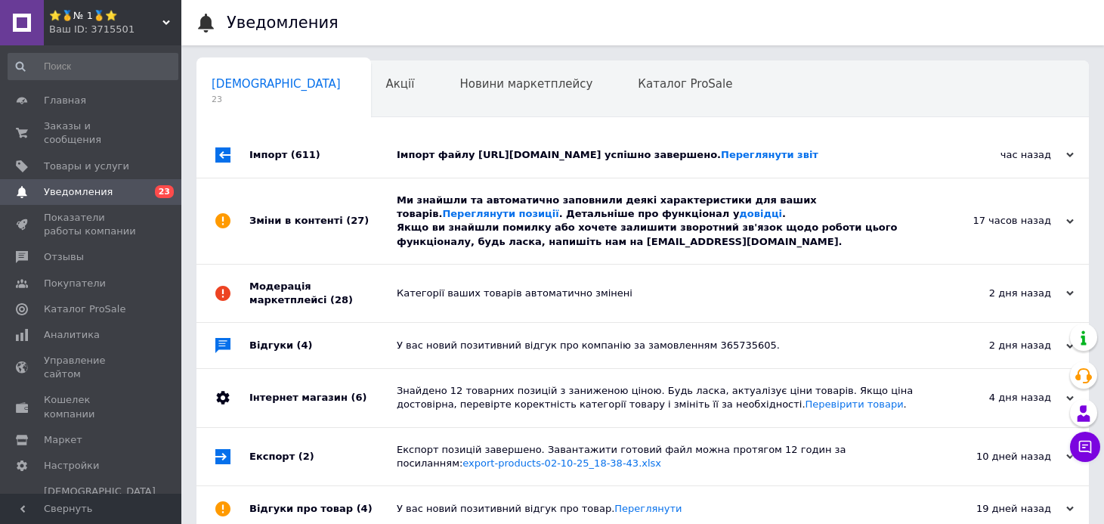
click at [366, 240] on div "Зміни в контенті (27)" at bounding box center [322, 220] width 147 height 85
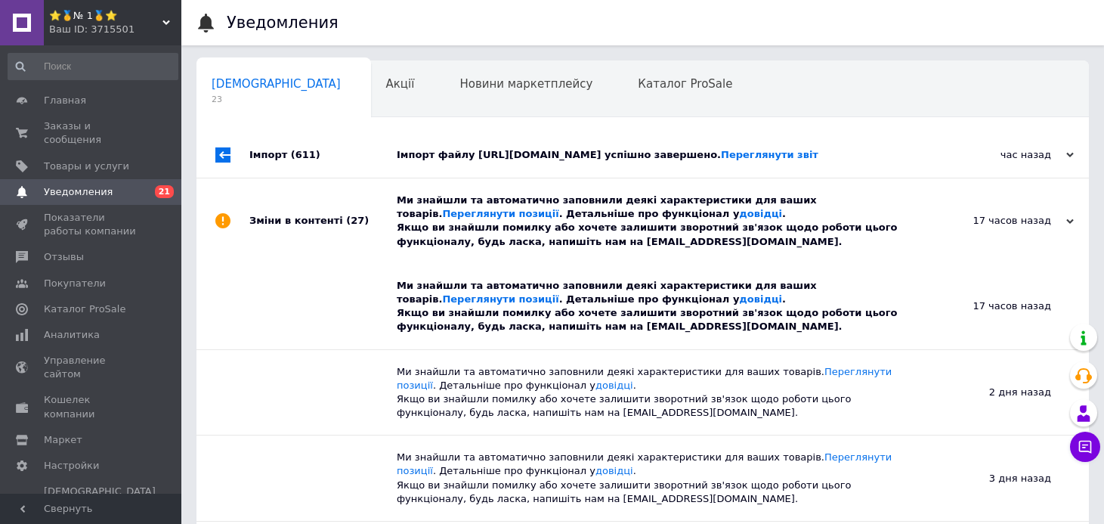
click at [367, 177] on div "Імпорт (611)" at bounding box center [322, 154] width 147 height 45
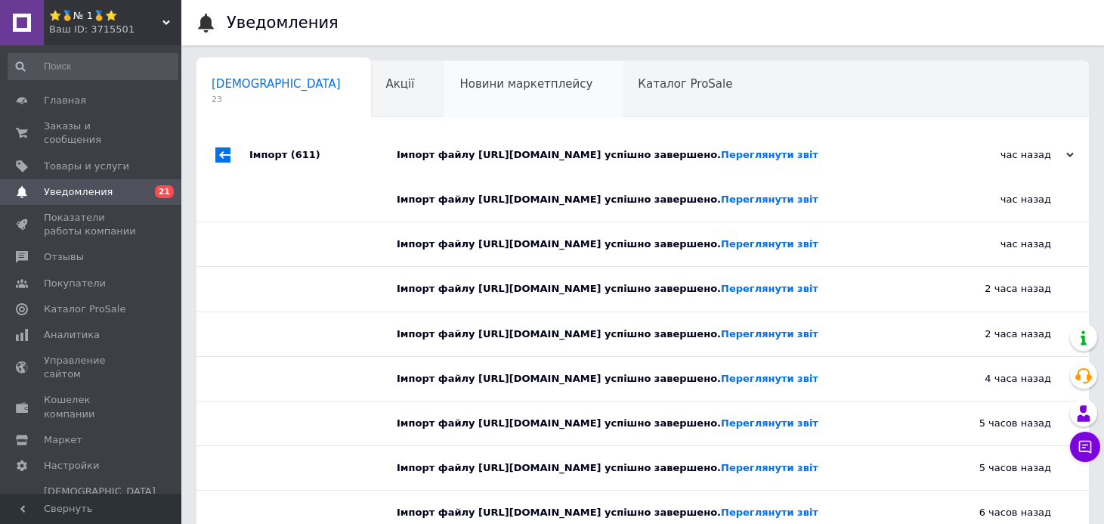
click at [459, 88] on span "Новини маркетплейсу" at bounding box center [525, 84] width 133 height 14
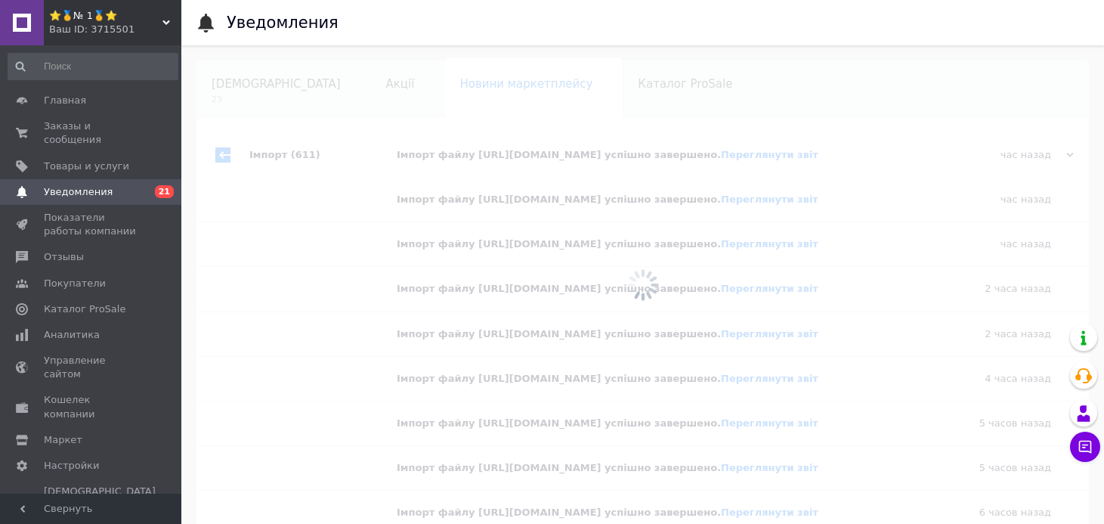
click at [250, 90] on div at bounding box center [642, 284] width 923 height 478
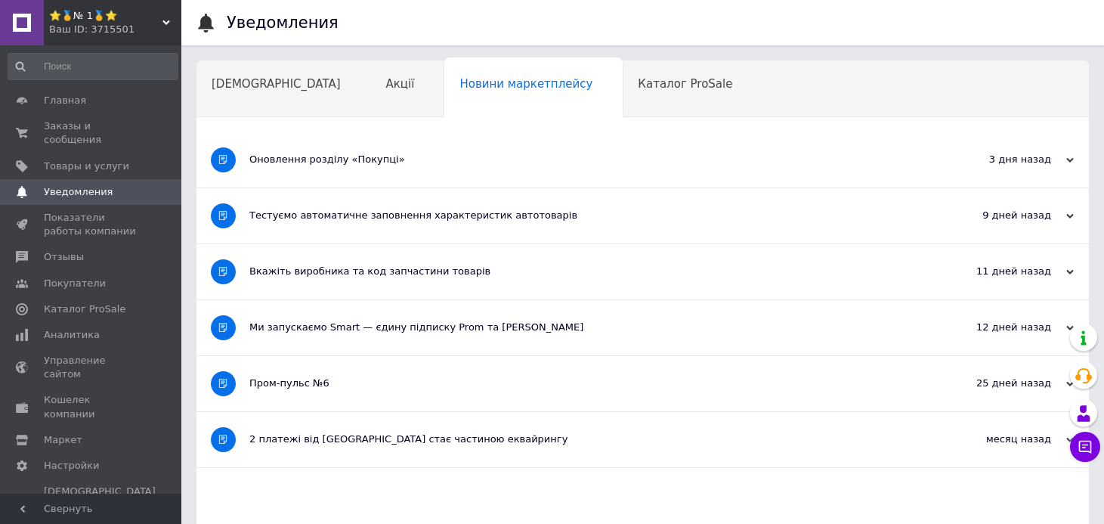
click at [250, 90] on span "Сповіщення" at bounding box center [276, 84] width 129 height 14
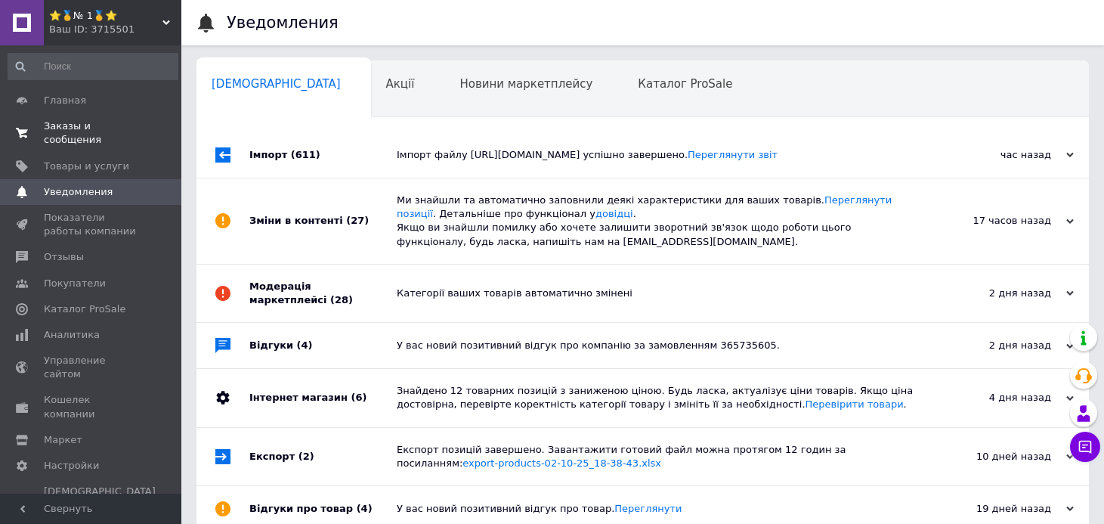
click at [68, 138] on span "Заказы и сообщения" at bounding box center [92, 132] width 96 height 27
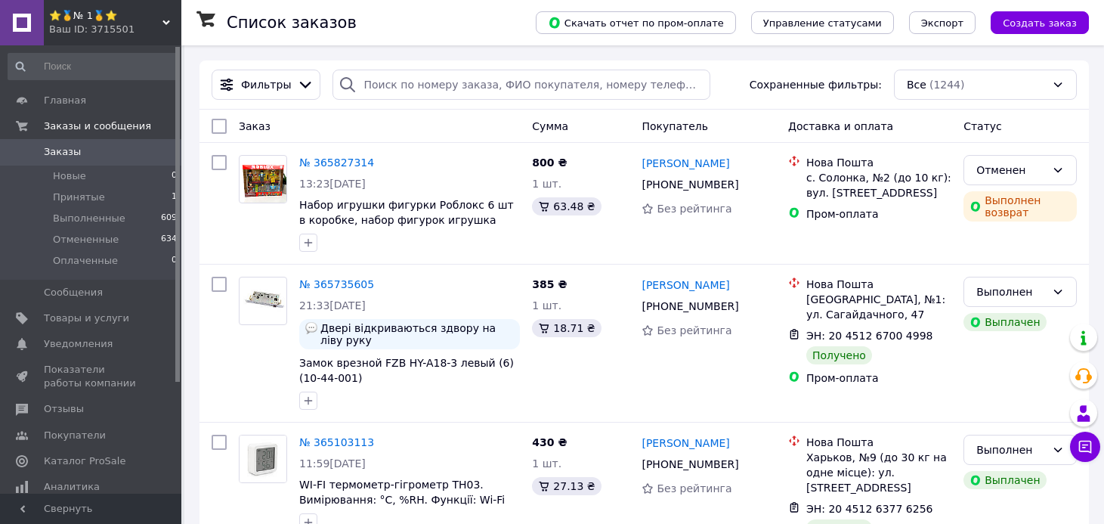
click at [114, 23] on div "Ваш ID: 3715501" at bounding box center [115, 30] width 132 height 14
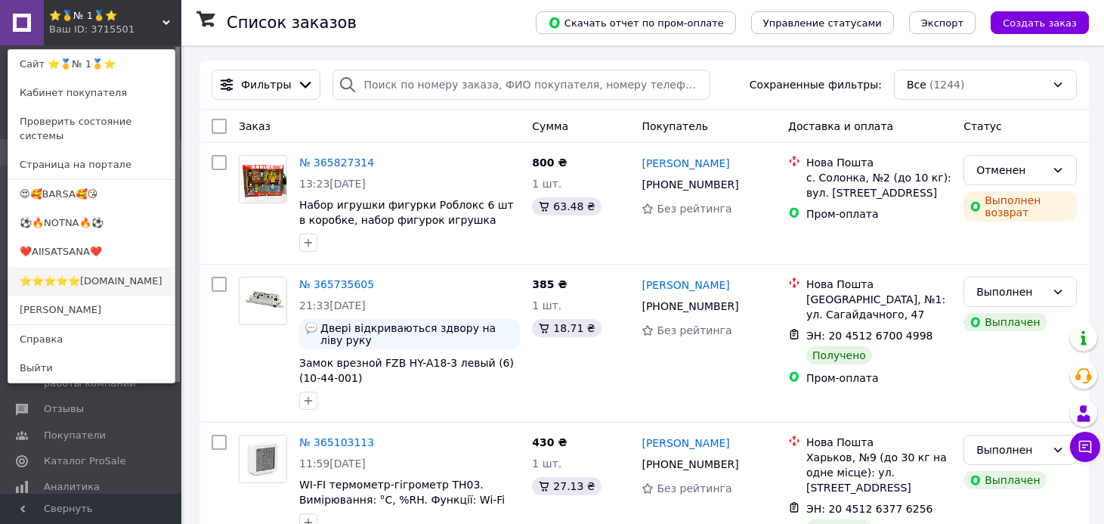
click at [91, 267] on link "⭐️⭐️⭐️⭐️⭐️[DOMAIN_NAME]" at bounding box center [91, 281] width 166 height 29
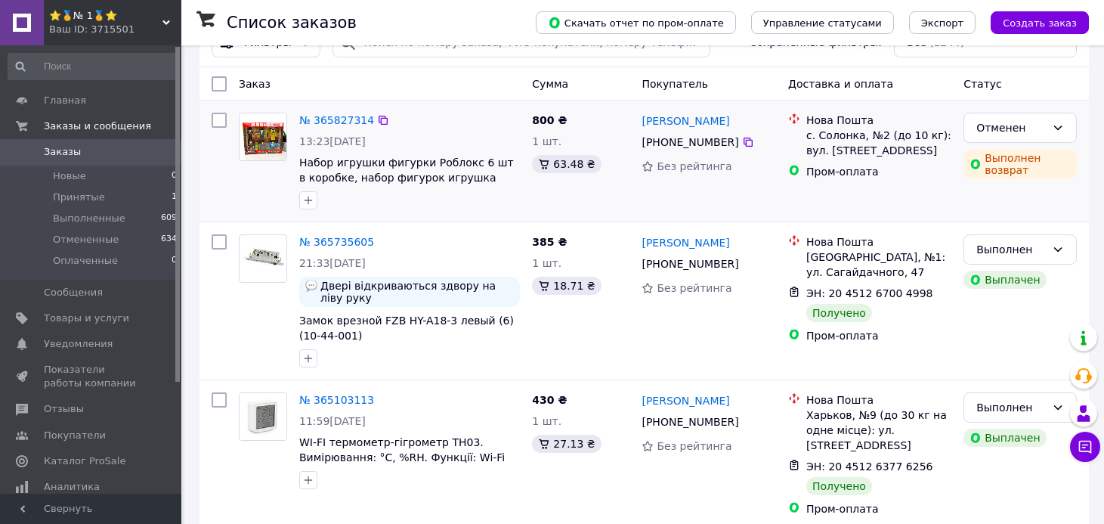
scroll to position [107, 0]
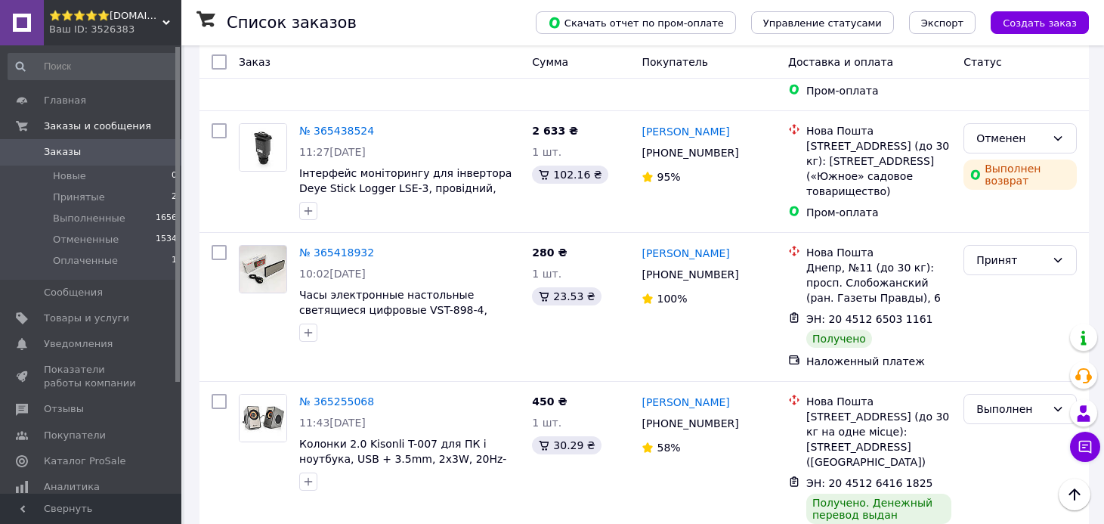
scroll to position [871, 0]
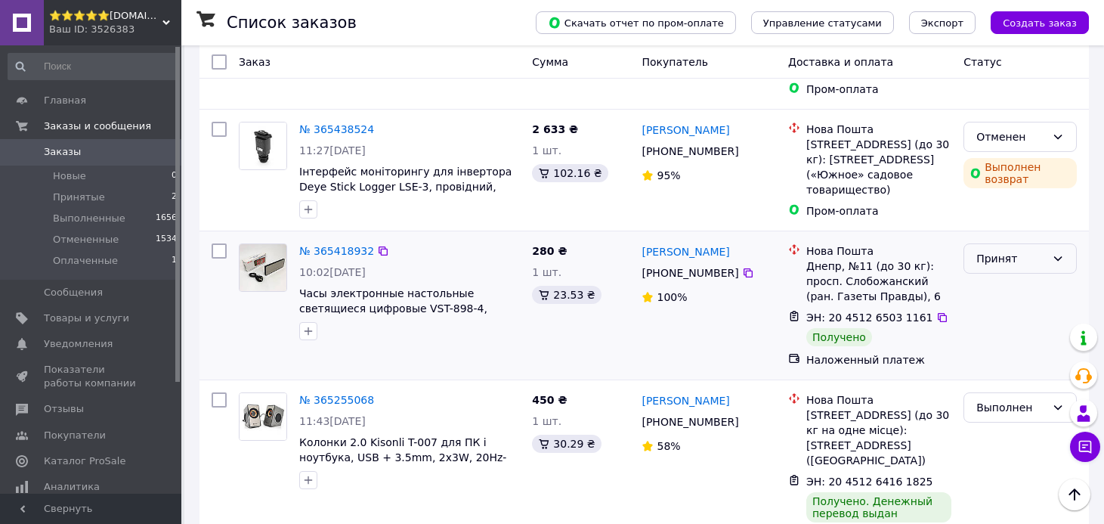
click at [985, 250] on div "Принят" at bounding box center [1011, 258] width 70 height 17
click at [986, 248] on li "Выполнен" at bounding box center [1020, 246] width 112 height 27
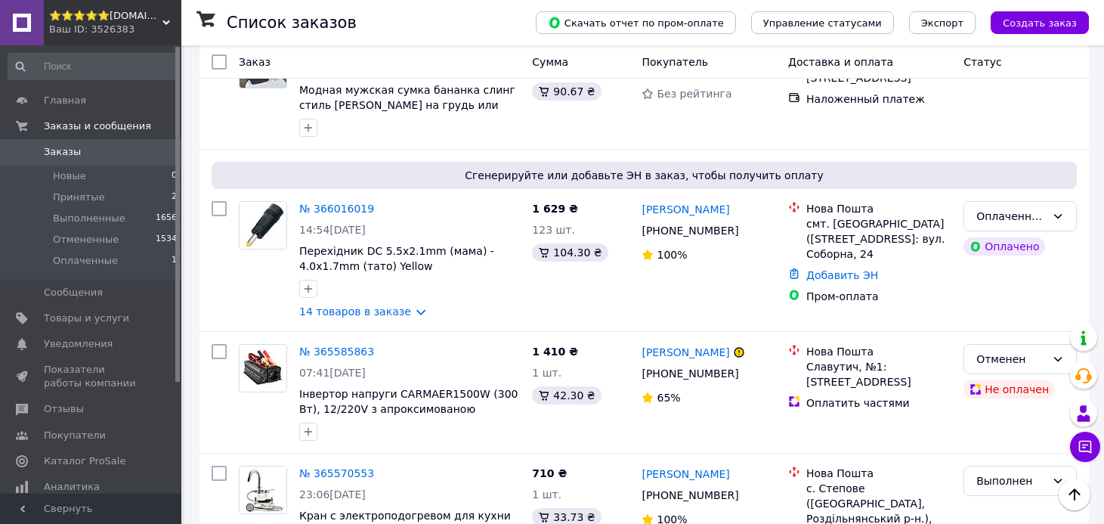
scroll to position [0, 0]
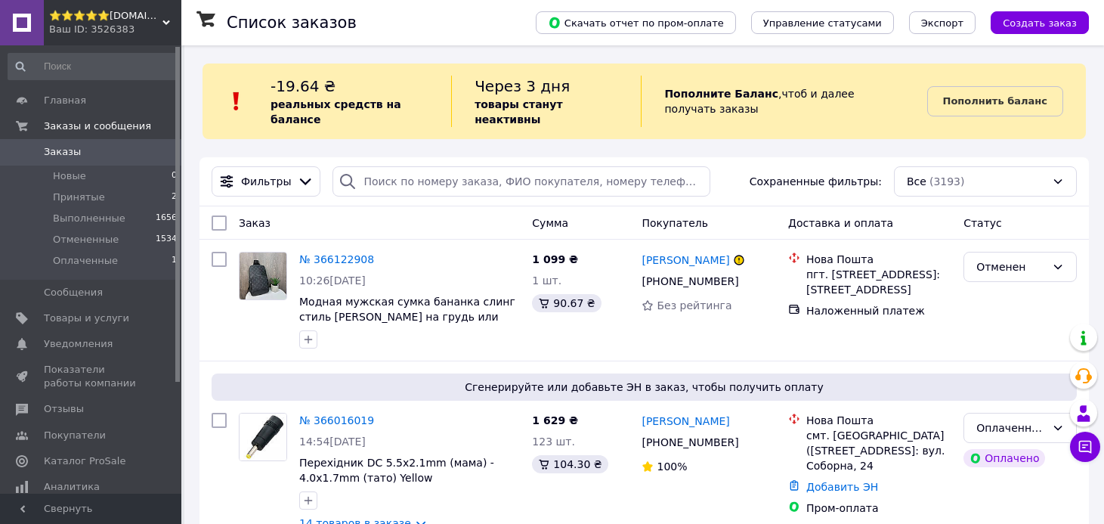
click at [80, 14] on span "⭐️⭐️⭐️⭐️⭐️[DOMAIN_NAME]" at bounding box center [105, 16] width 113 height 14
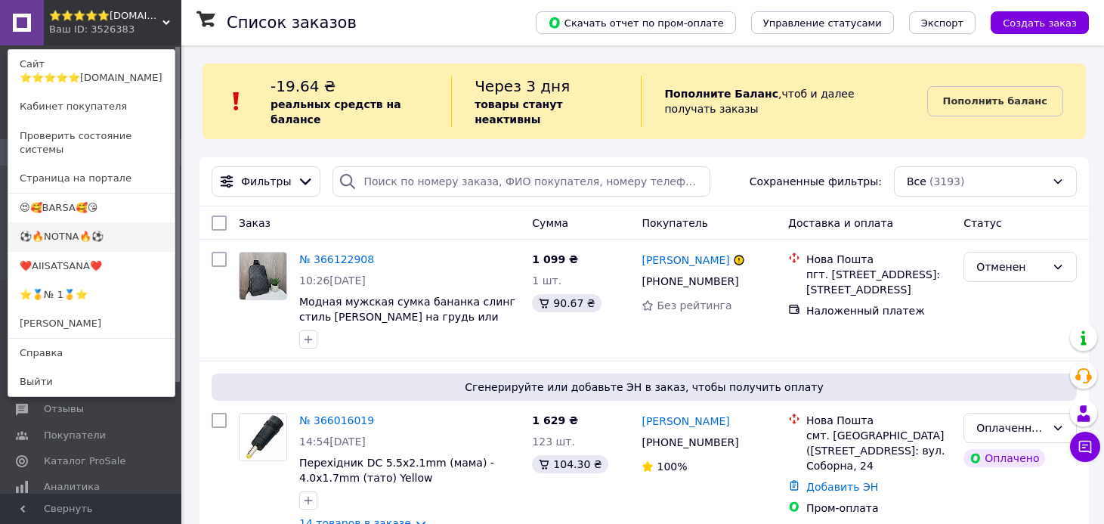
click at [84, 222] on link "⚽️🔥NOTNA🔥⚽️" at bounding box center [91, 236] width 166 height 29
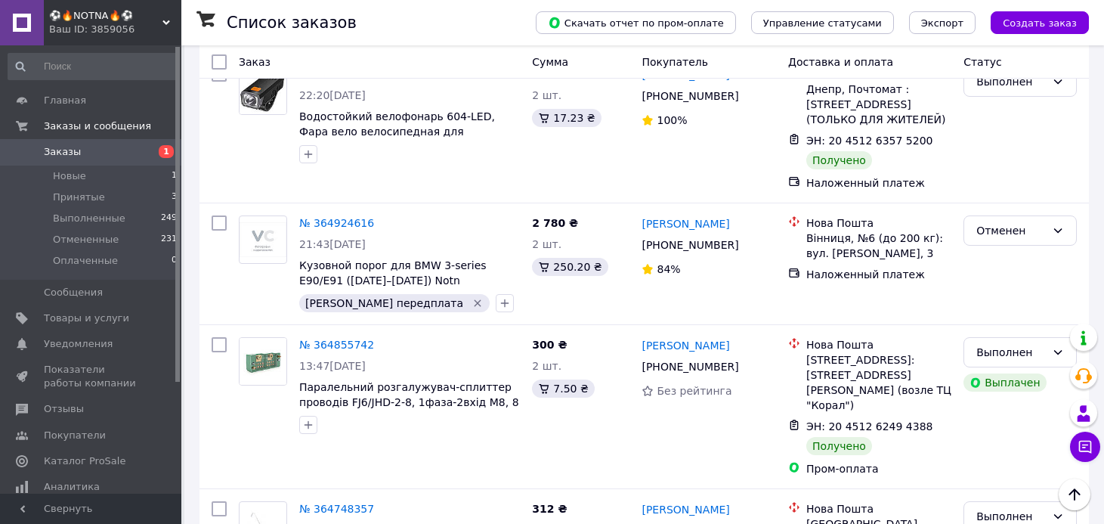
scroll to position [1086, 0]
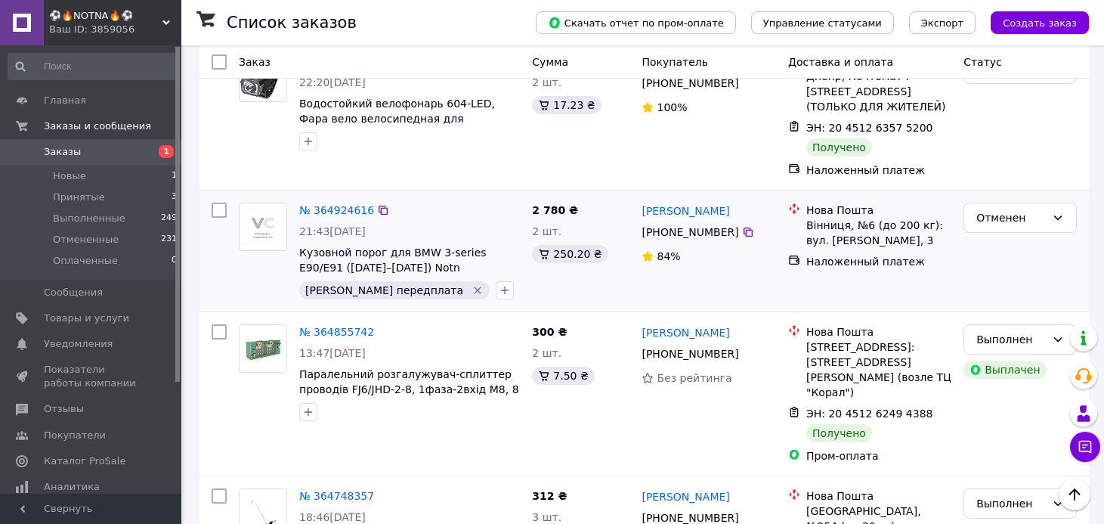
click at [472, 284] on icon "Удалить метку" at bounding box center [478, 290] width 12 height 12
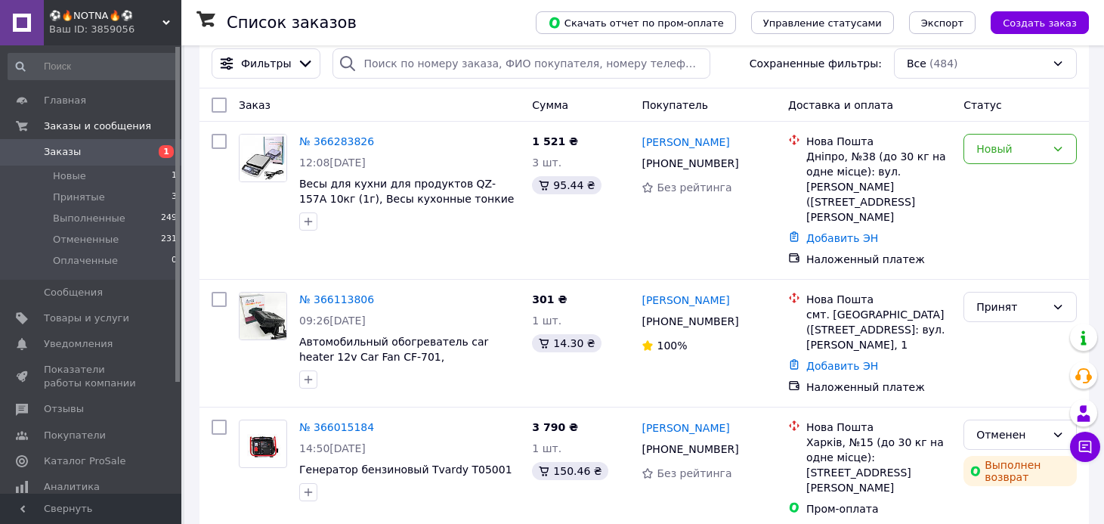
scroll to position [0, 0]
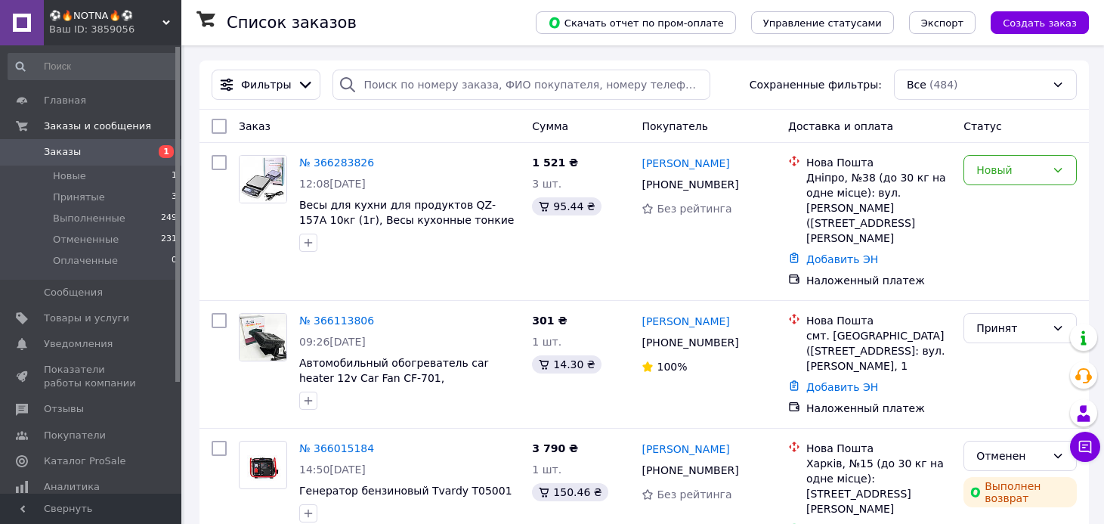
click at [114, 23] on div "Ваш ID: 3859056" at bounding box center [115, 30] width 132 height 14
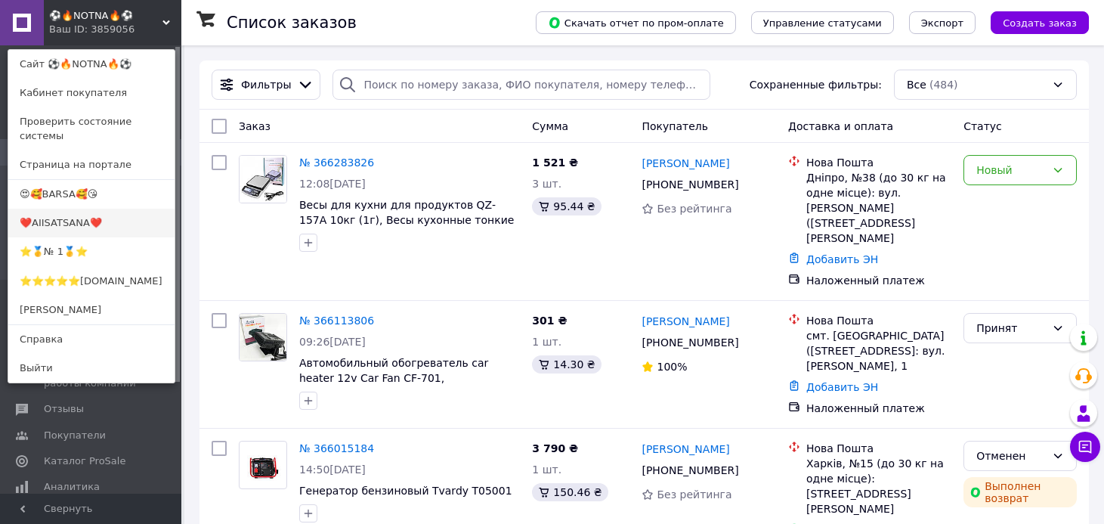
click at [103, 210] on link "❤️AIISATSANA❤️" at bounding box center [91, 223] width 166 height 29
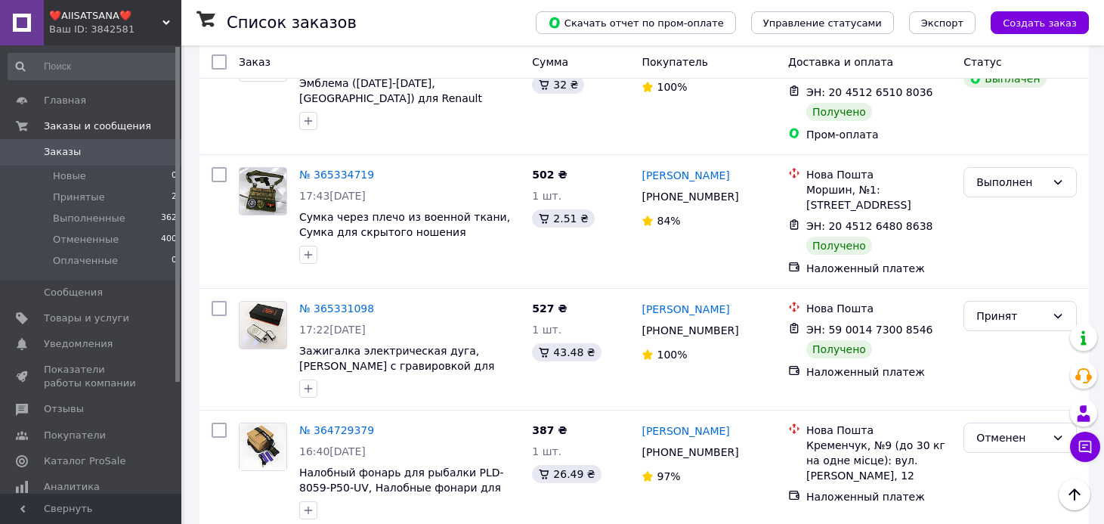
scroll to position [804, 0]
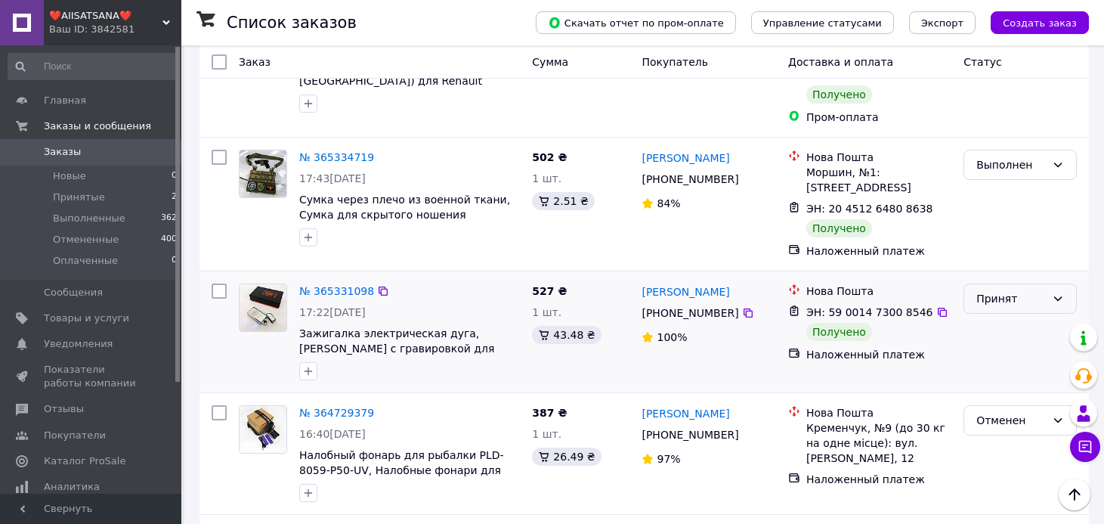
click at [1000, 290] on div "Принят" at bounding box center [1011, 298] width 70 height 17
click at [991, 311] on li "Выполнен" at bounding box center [1020, 315] width 112 height 27
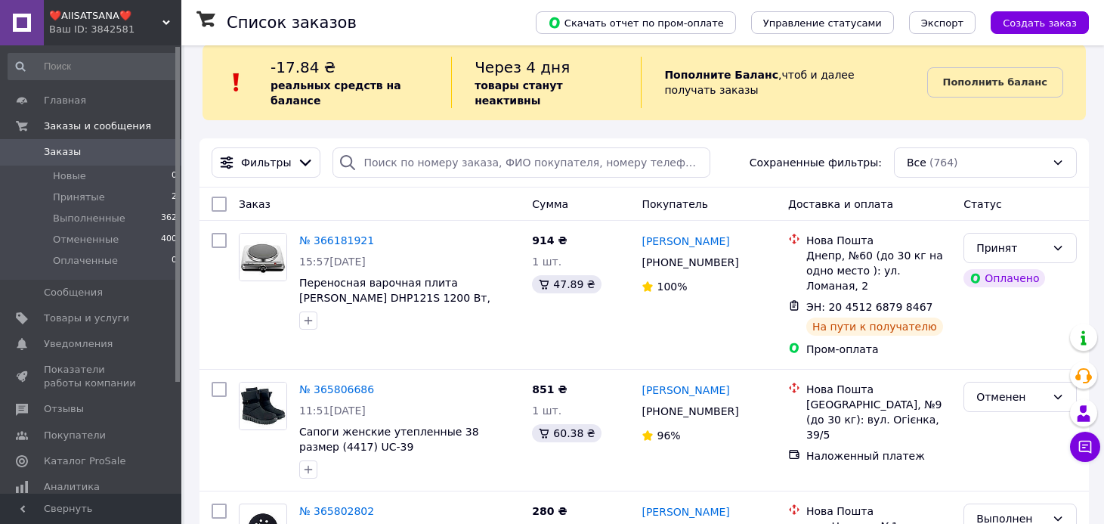
scroll to position [0, 0]
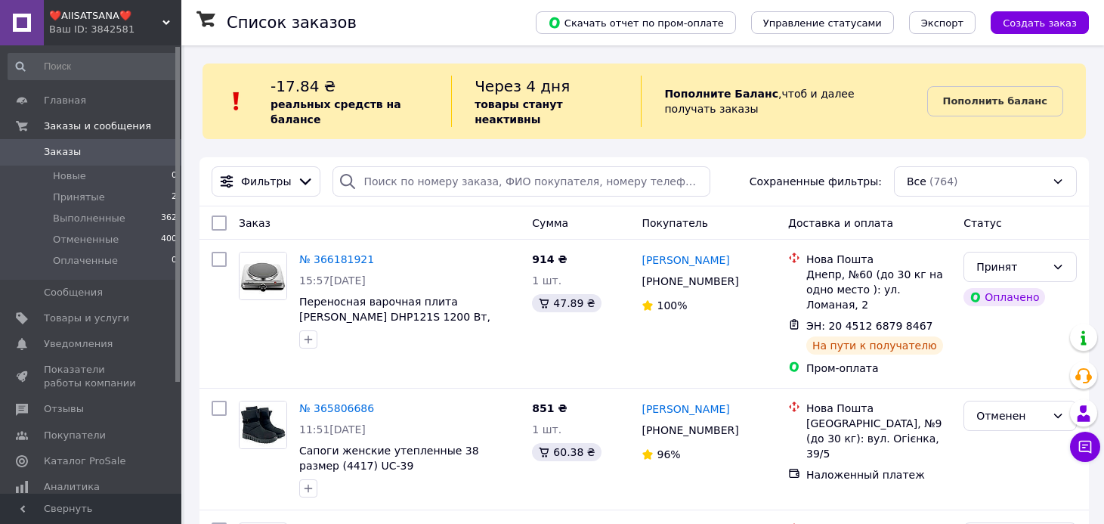
click at [63, 23] on div "Ваш ID: 3842581" at bounding box center [115, 30] width 132 height 14
